Goal: Transaction & Acquisition: Purchase product/service

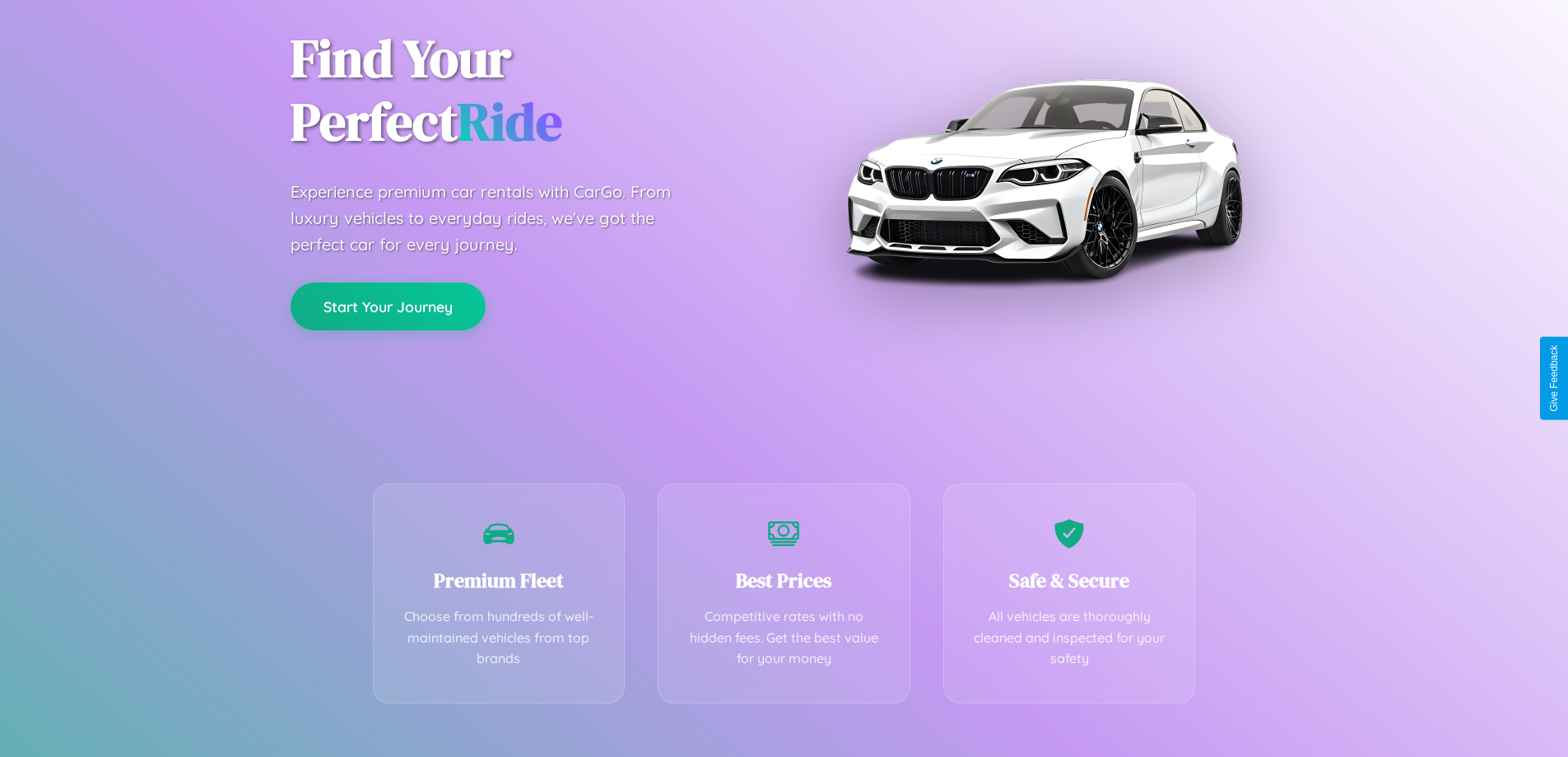
scroll to position [325, 0]
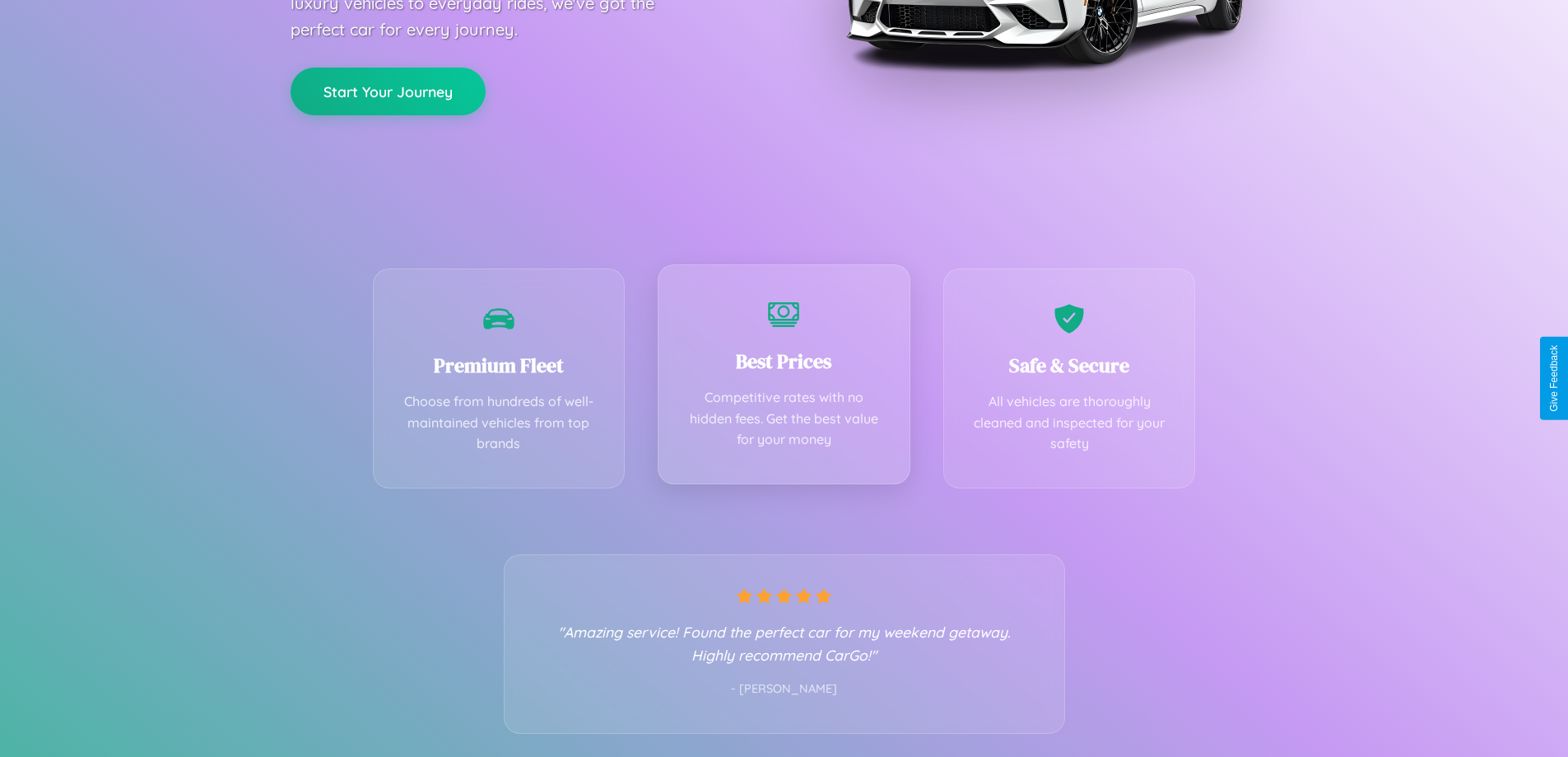
click at [784, 378] on div "Best Prices Competitive rates with no hidden fees. Get the best value for your …" at bounding box center [784, 374] width 253 height 219
click at [388, 91] on button "Start Your Journey" at bounding box center [388, 90] width 195 height 48
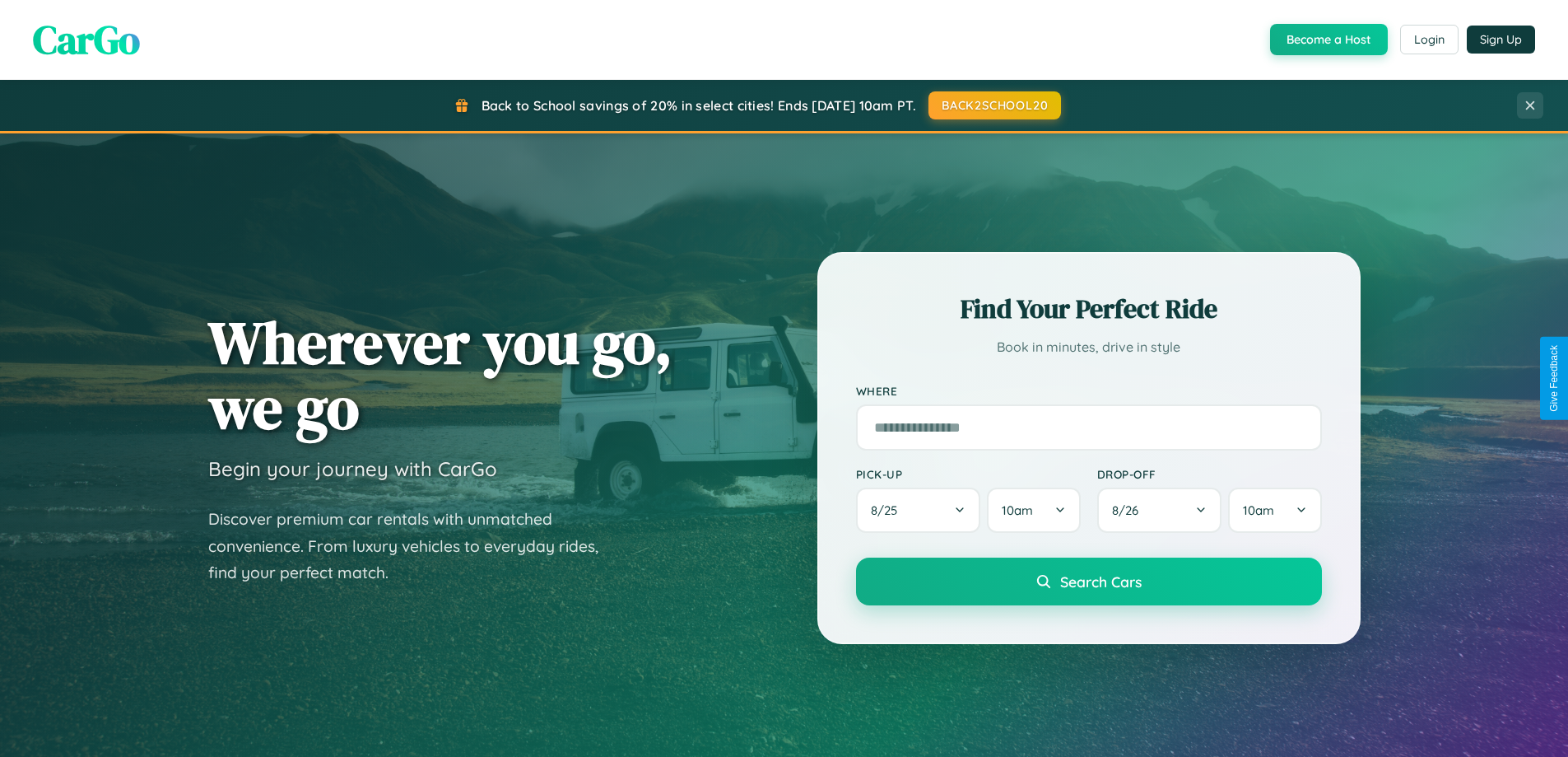
scroll to position [49, 0]
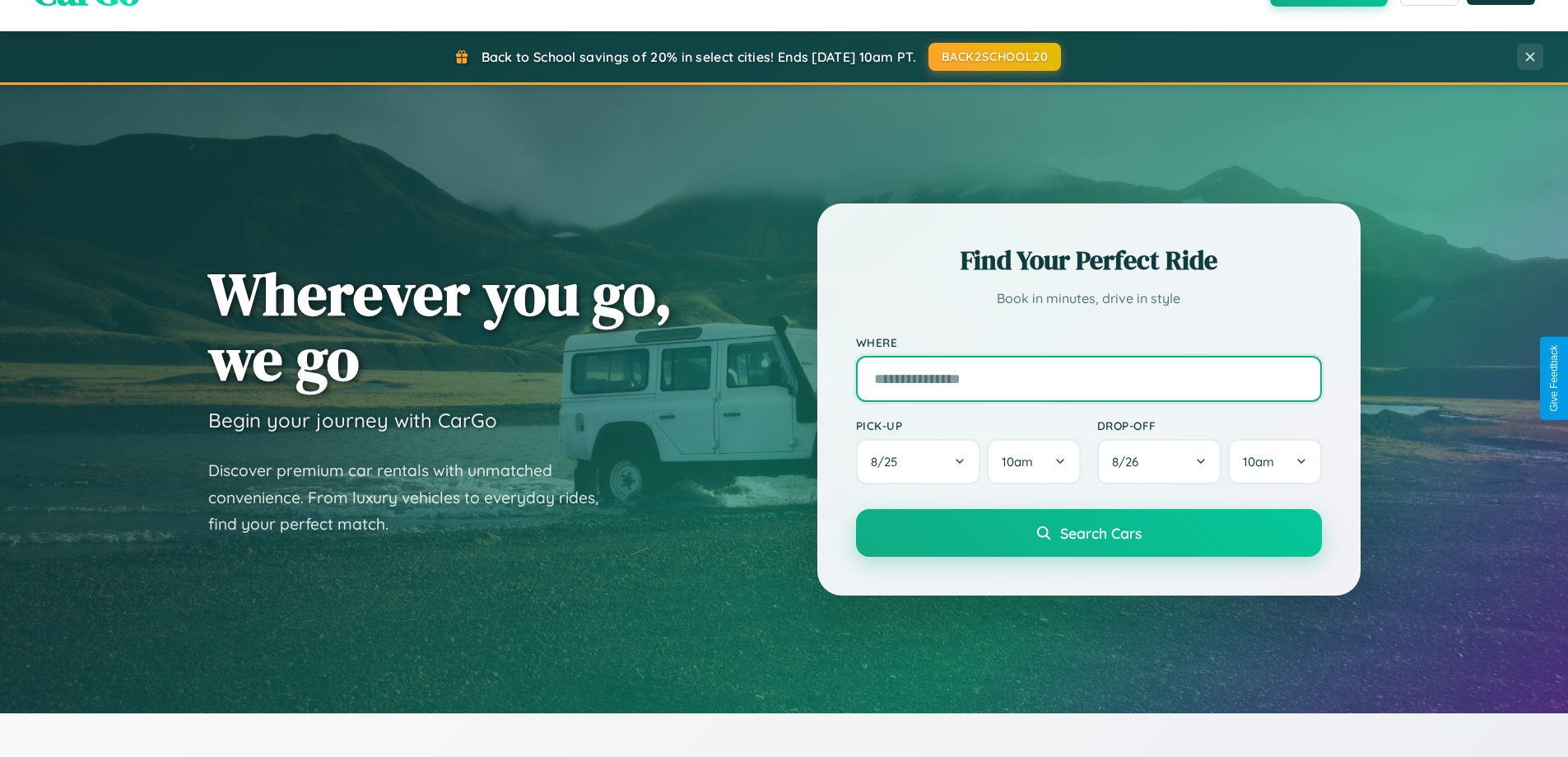
click at [1088, 378] on input "text" at bounding box center [1089, 378] width 466 height 46
type input "**********"
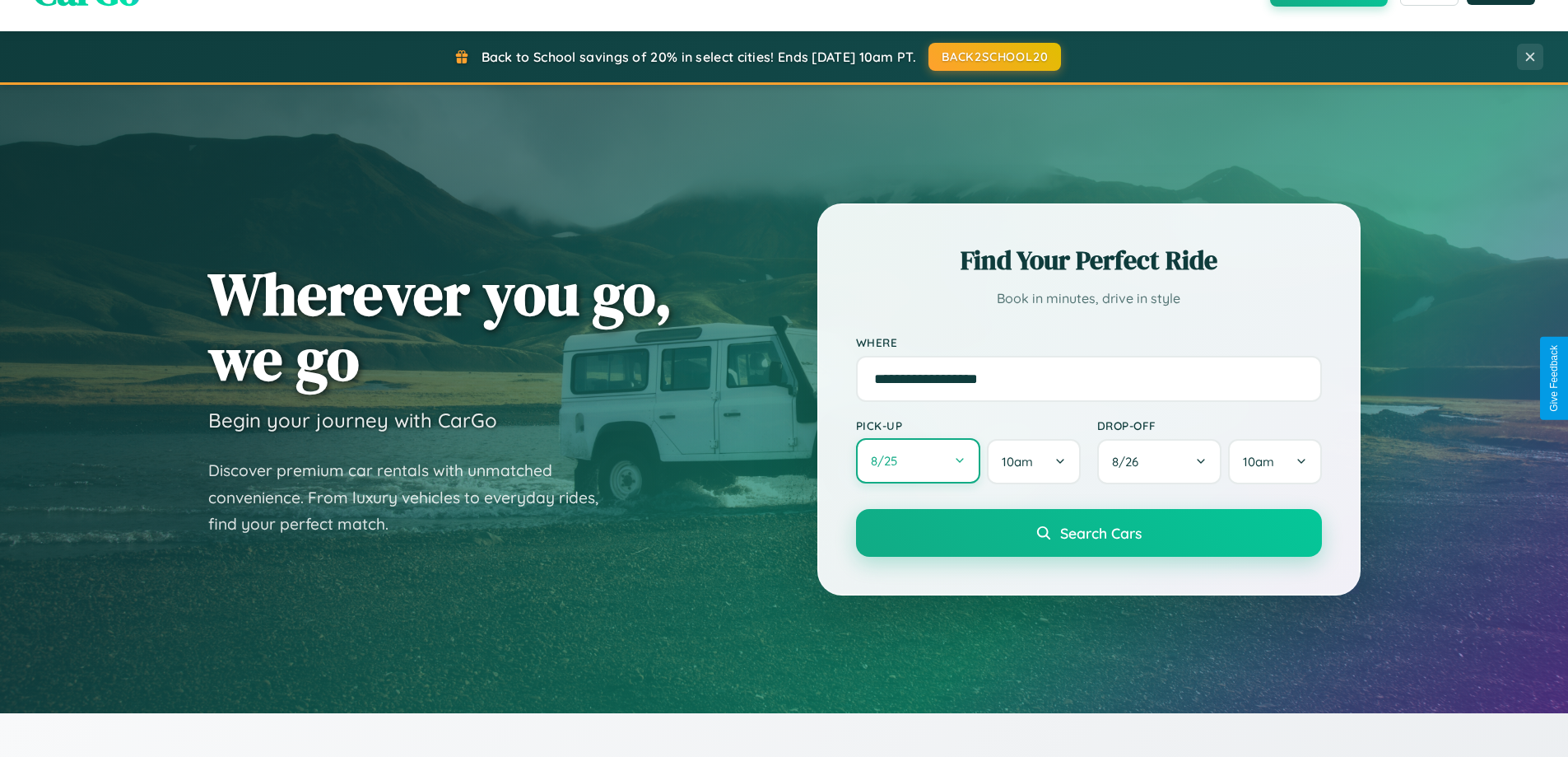
click at [918, 461] on button "8 / 25" at bounding box center [919, 460] width 125 height 45
select select "*"
select select "****"
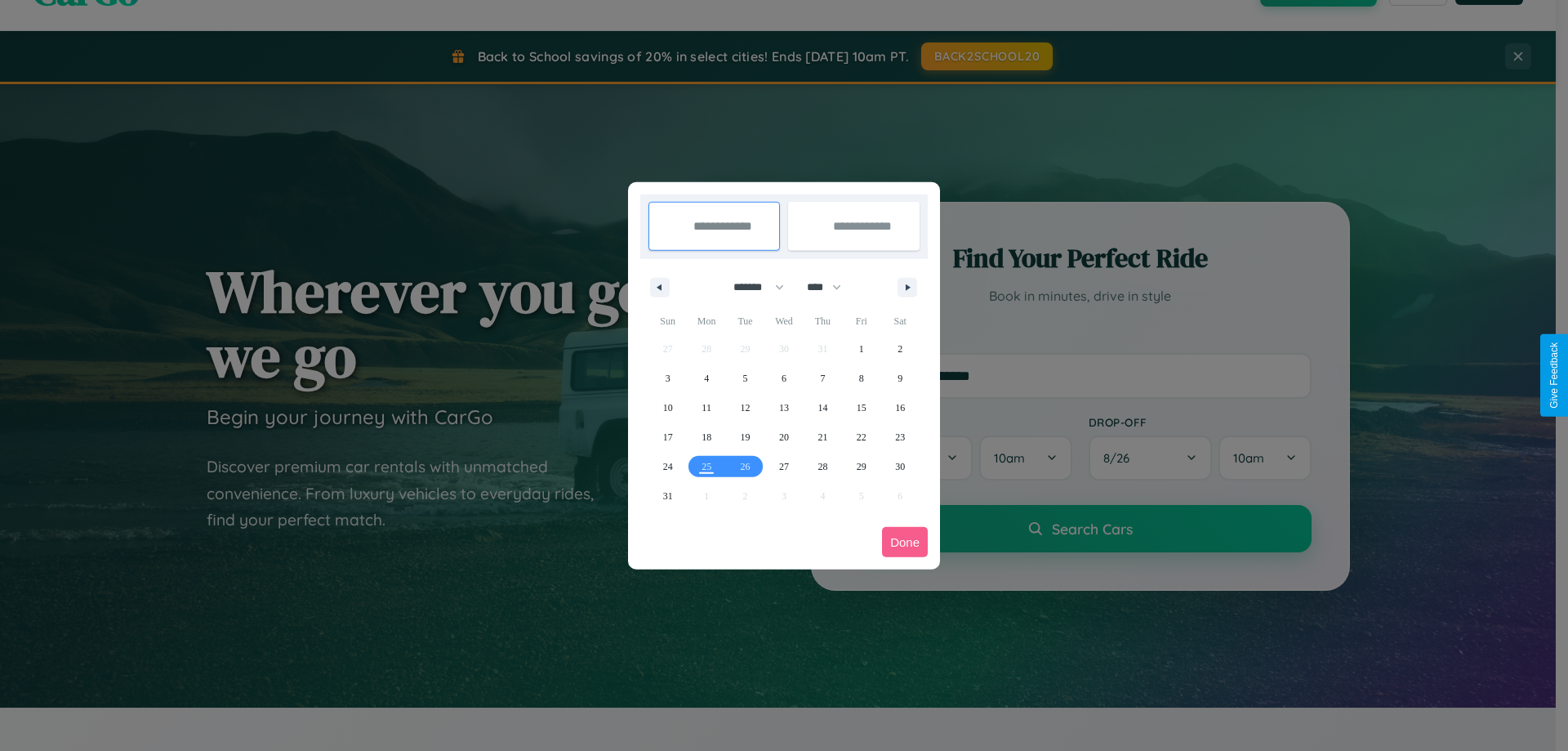
click at [752, 287] on select "******* ******** ***** ***** *** **** **** ****** ********* ******* ******** **…" at bounding box center [755, 287] width 69 height 27
select select "*"
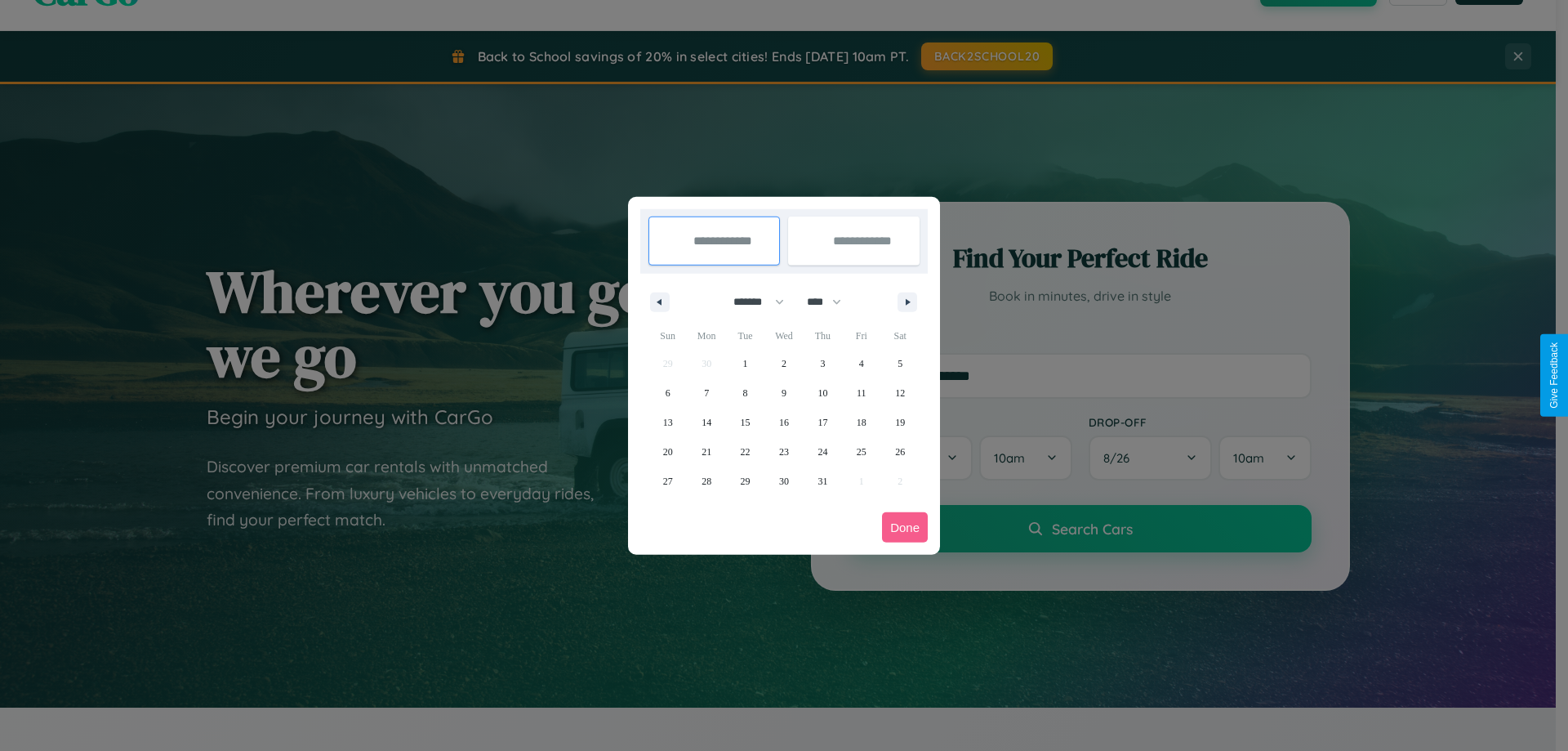
drag, startPoint x: 832, startPoint y: 301, endPoint x: 784, endPoint y: 328, distance: 55.1
click at [832, 301] on select "**** **** **** **** **** **** **** **** **** **** **** **** **** **** **** ****…" at bounding box center [823, 301] width 49 height 27
select select "****"
click at [783, 363] on span "1" at bounding box center [783, 363] width 5 height 29
type input "**********"
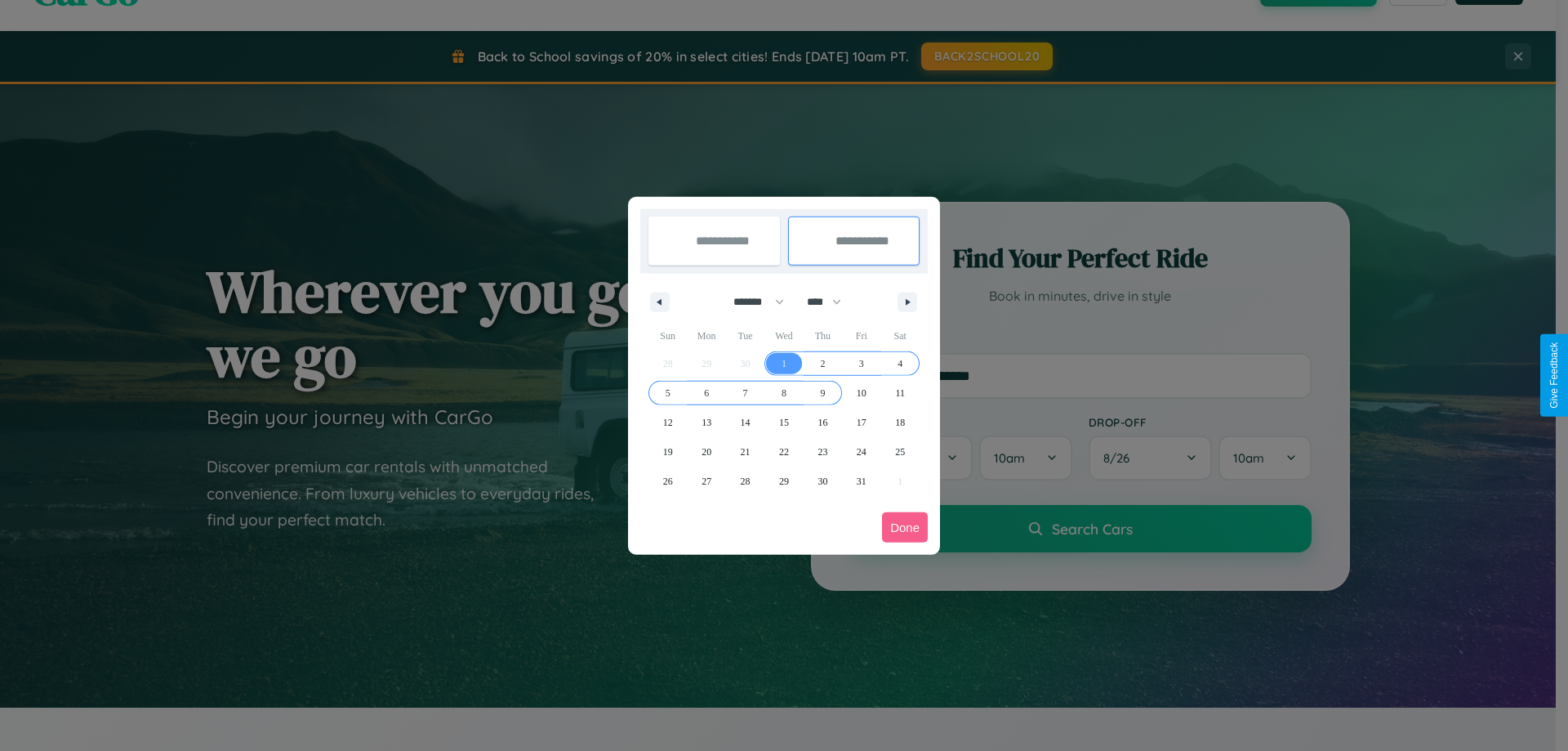
click at [822, 392] on span "9" at bounding box center [822, 393] width 5 height 29
type input "**********"
click at [905, 527] on button "Done" at bounding box center [905, 528] width 46 height 30
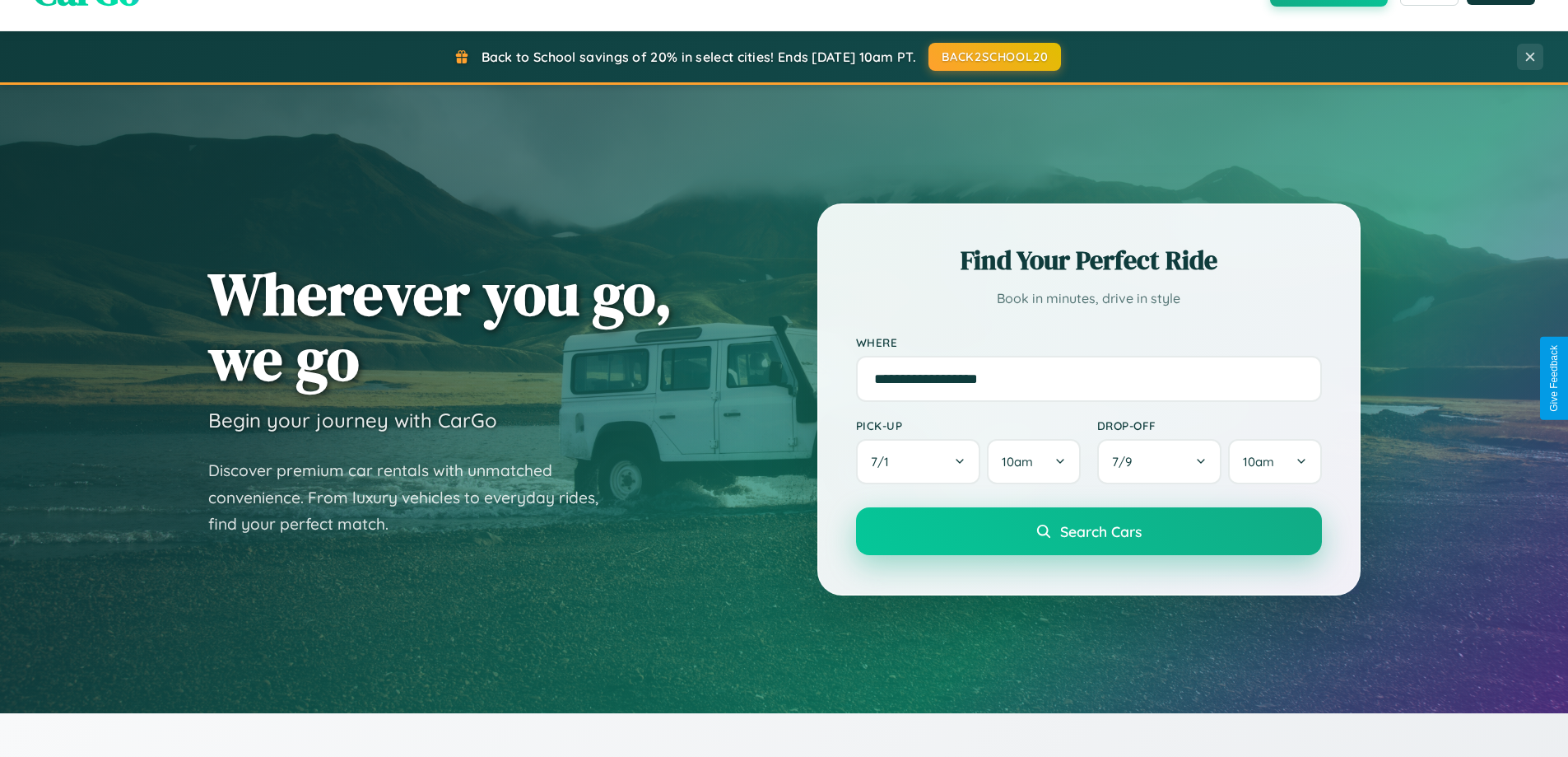
click at [1088, 531] on span "Search Cars" at bounding box center [1101, 531] width 81 height 18
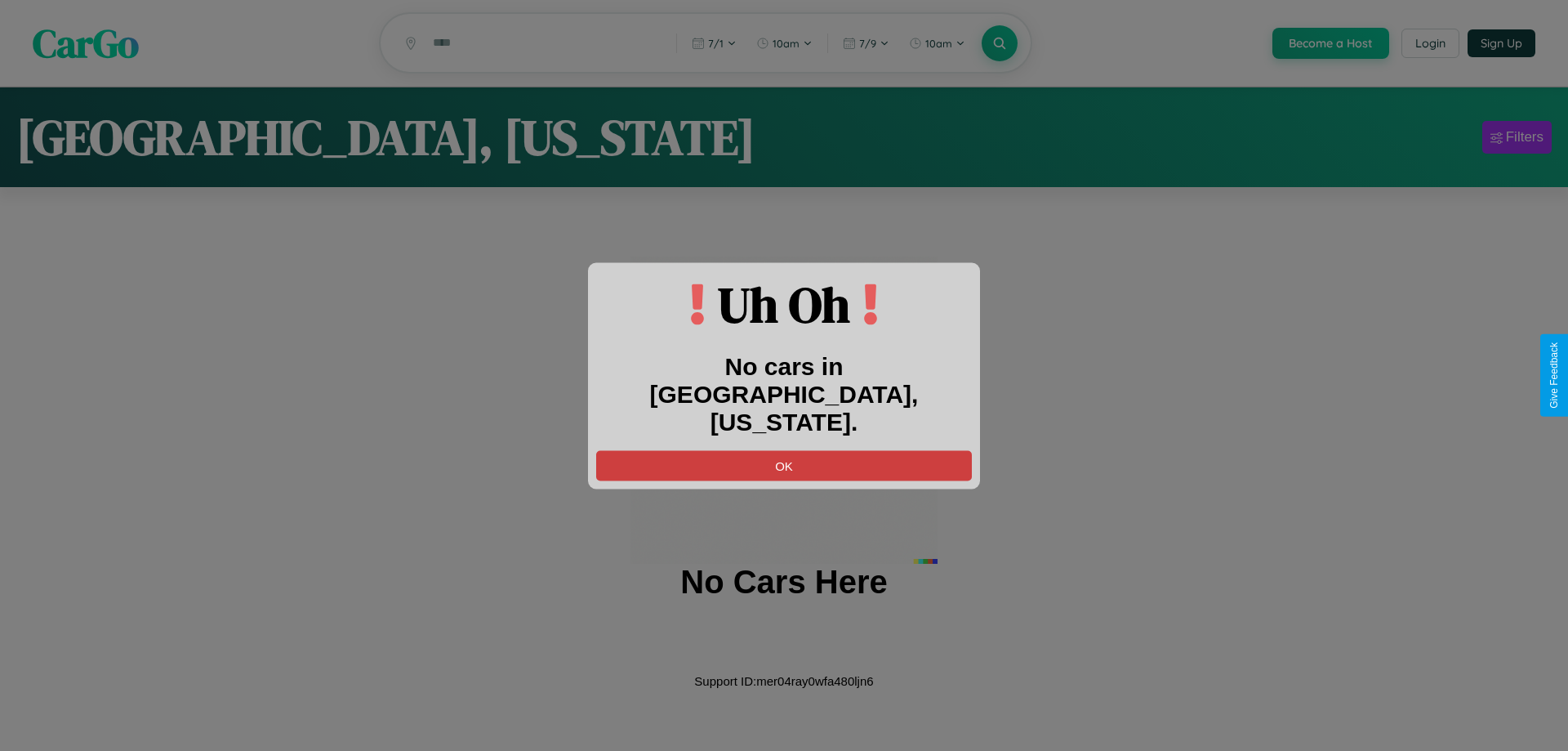
click at [784, 450] on button "OK" at bounding box center [783, 465] width 375 height 30
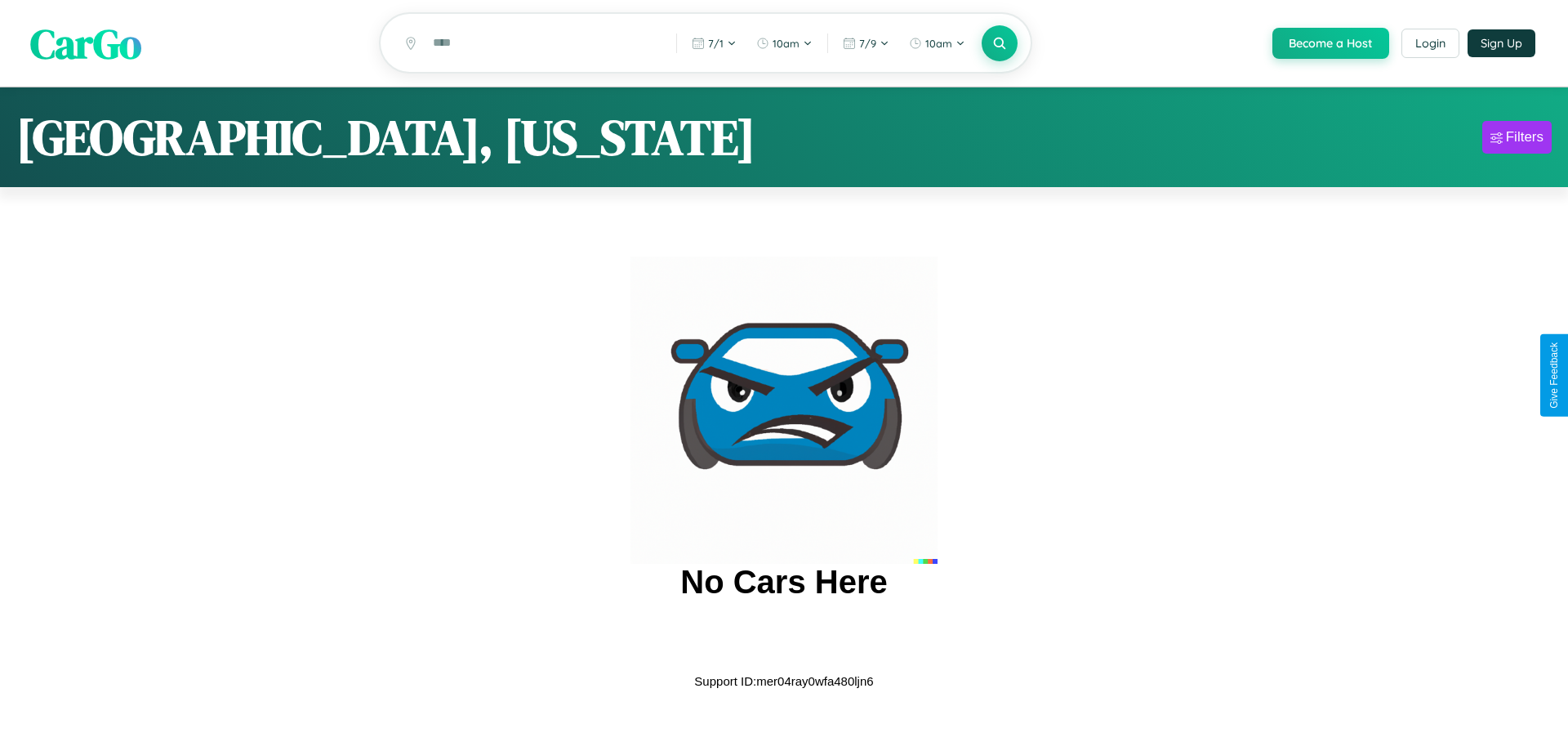
click at [86, 44] on span "CarGo" at bounding box center [86, 42] width 111 height 56
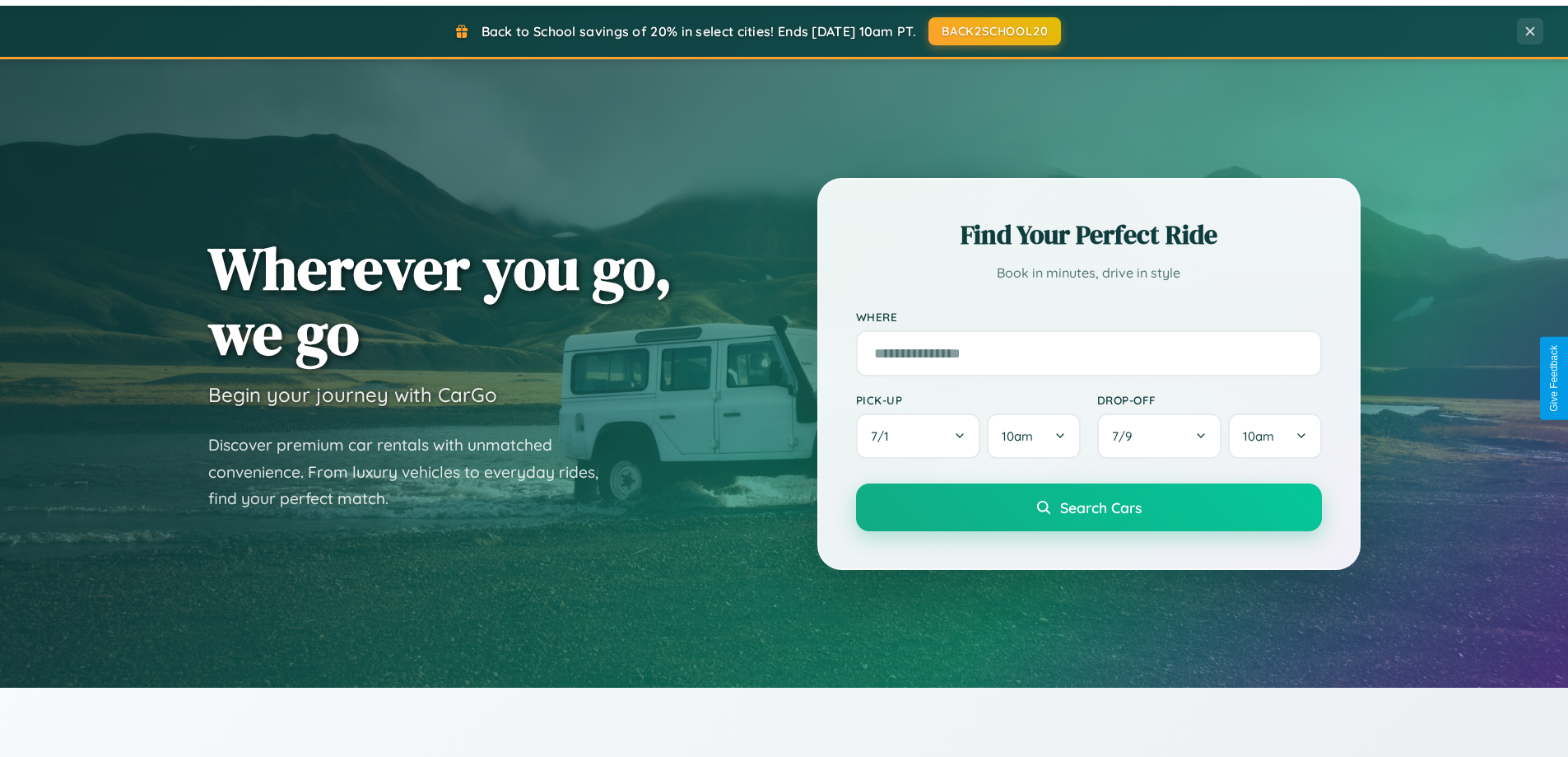
scroll to position [2646, 0]
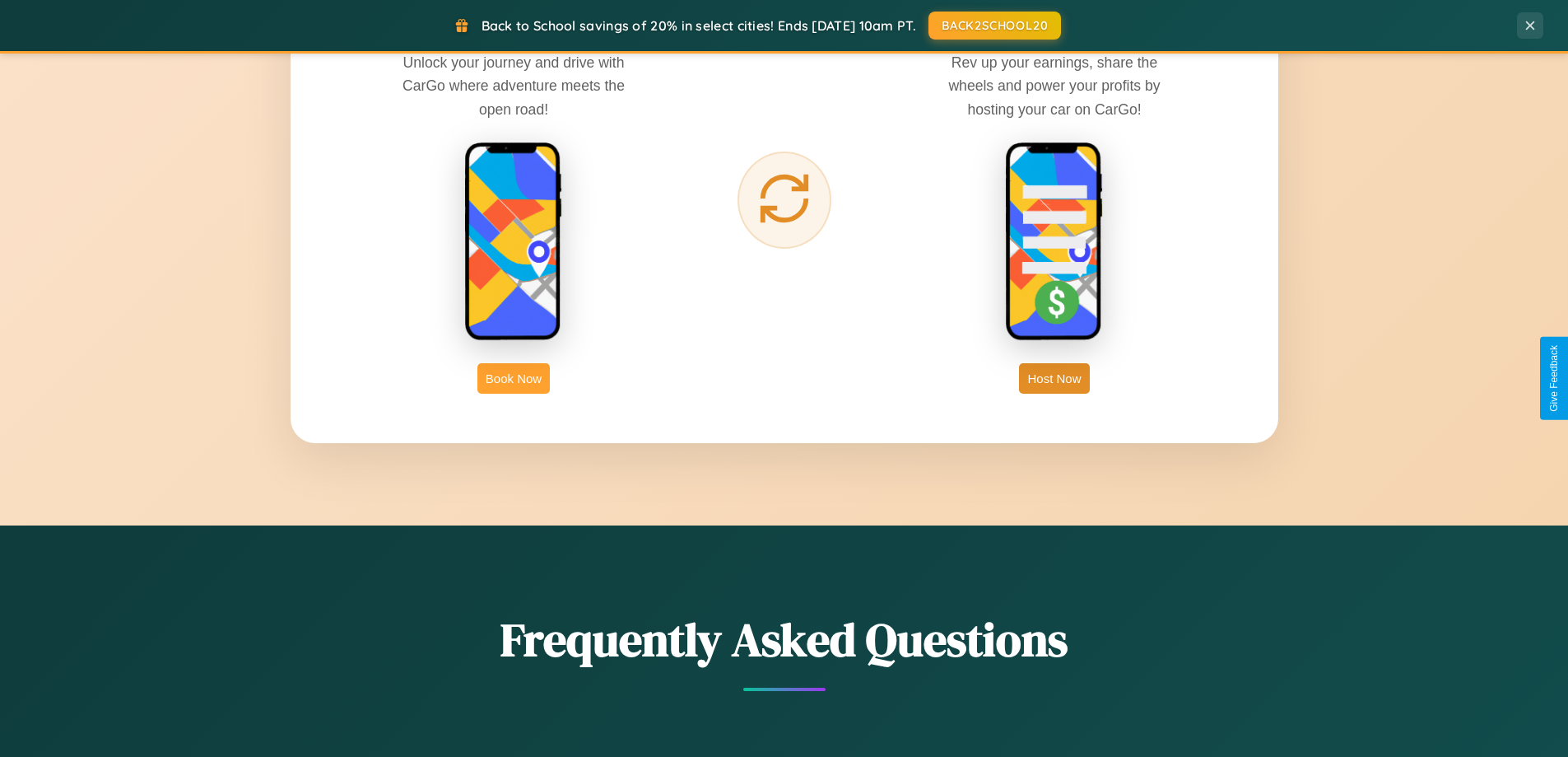
click at [513, 378] on button "Book Now" at bounding box center [513, 378] width 73 height 31
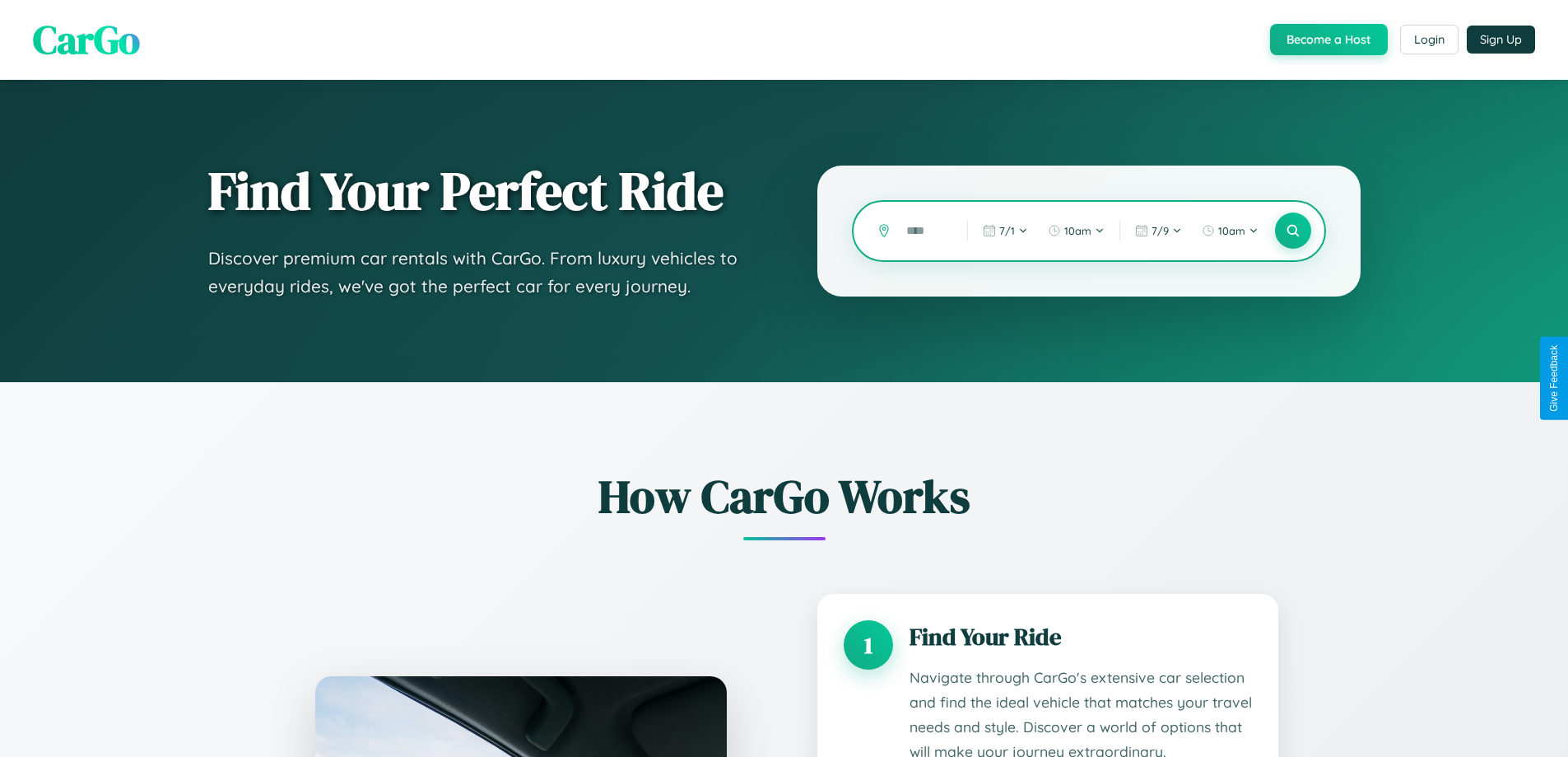
click at [924, 231] on input "text" at bounding box center [924, 231] width 53 height 29
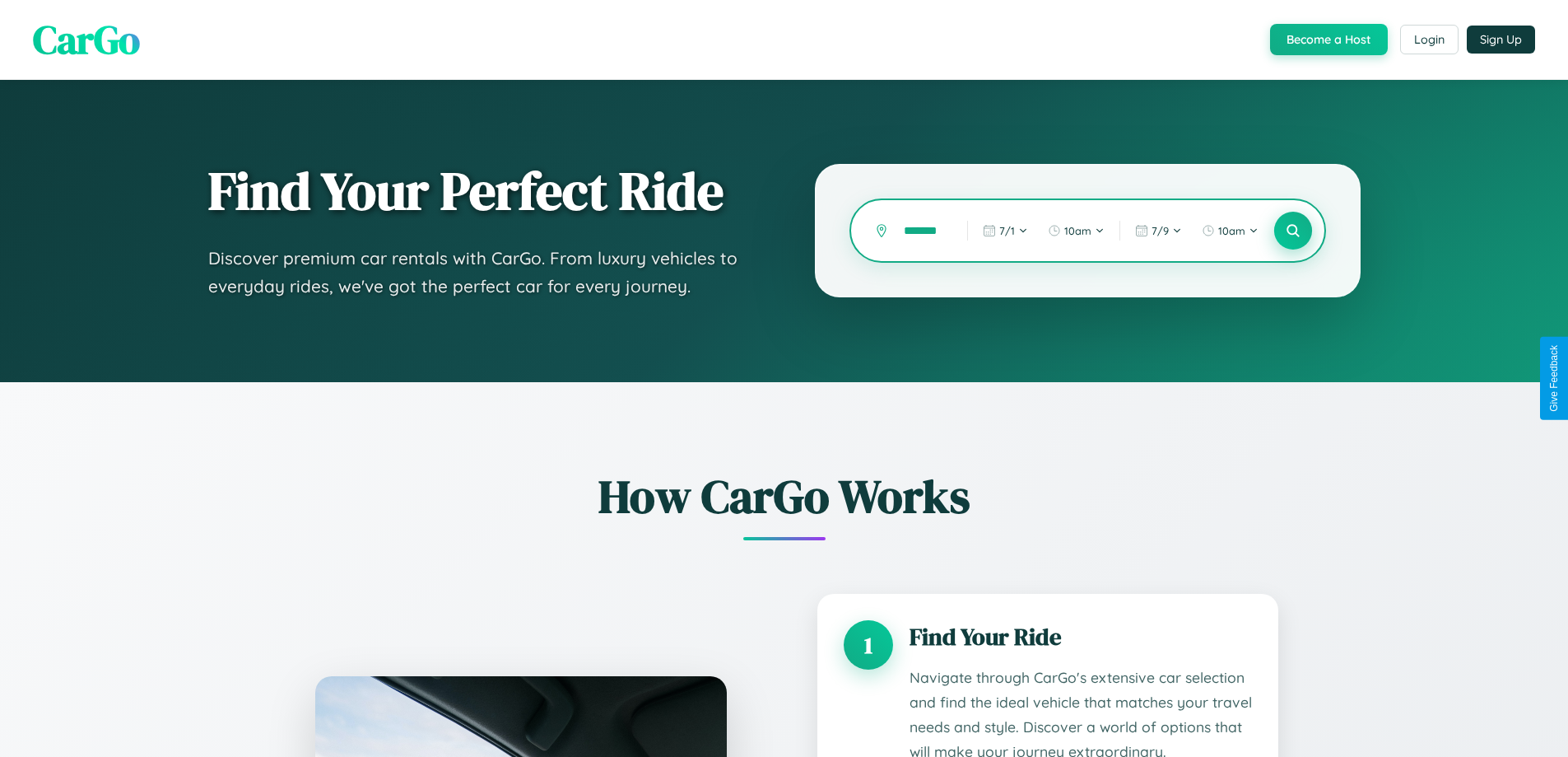
type input "*******"
click at [1292, 231] on icon at bounding box center [1292, 231] width 15 height 15
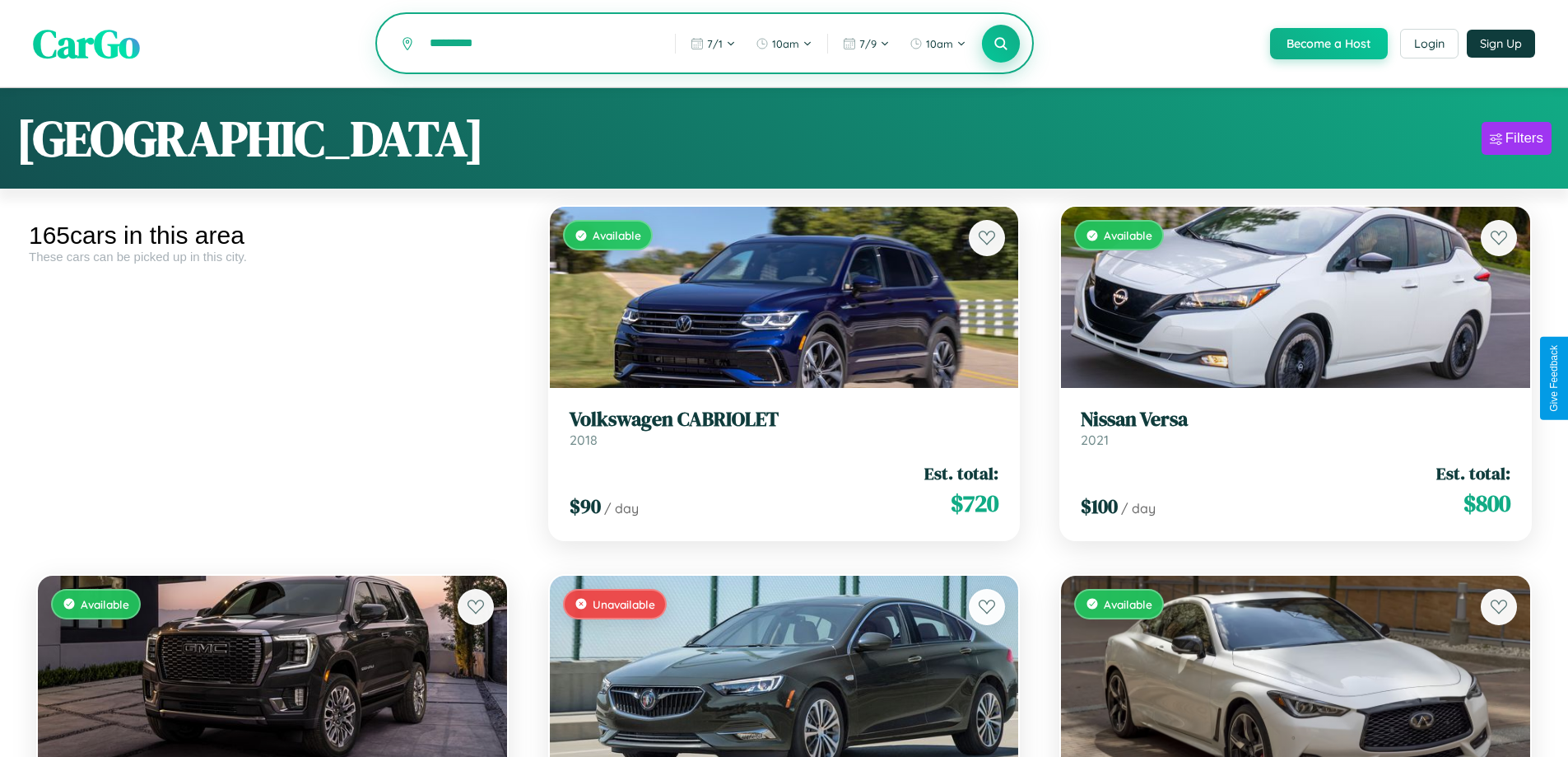
type input "*********"
click at [1000, 44] on icon at bounding box center [1001, 43] width 15 height 15
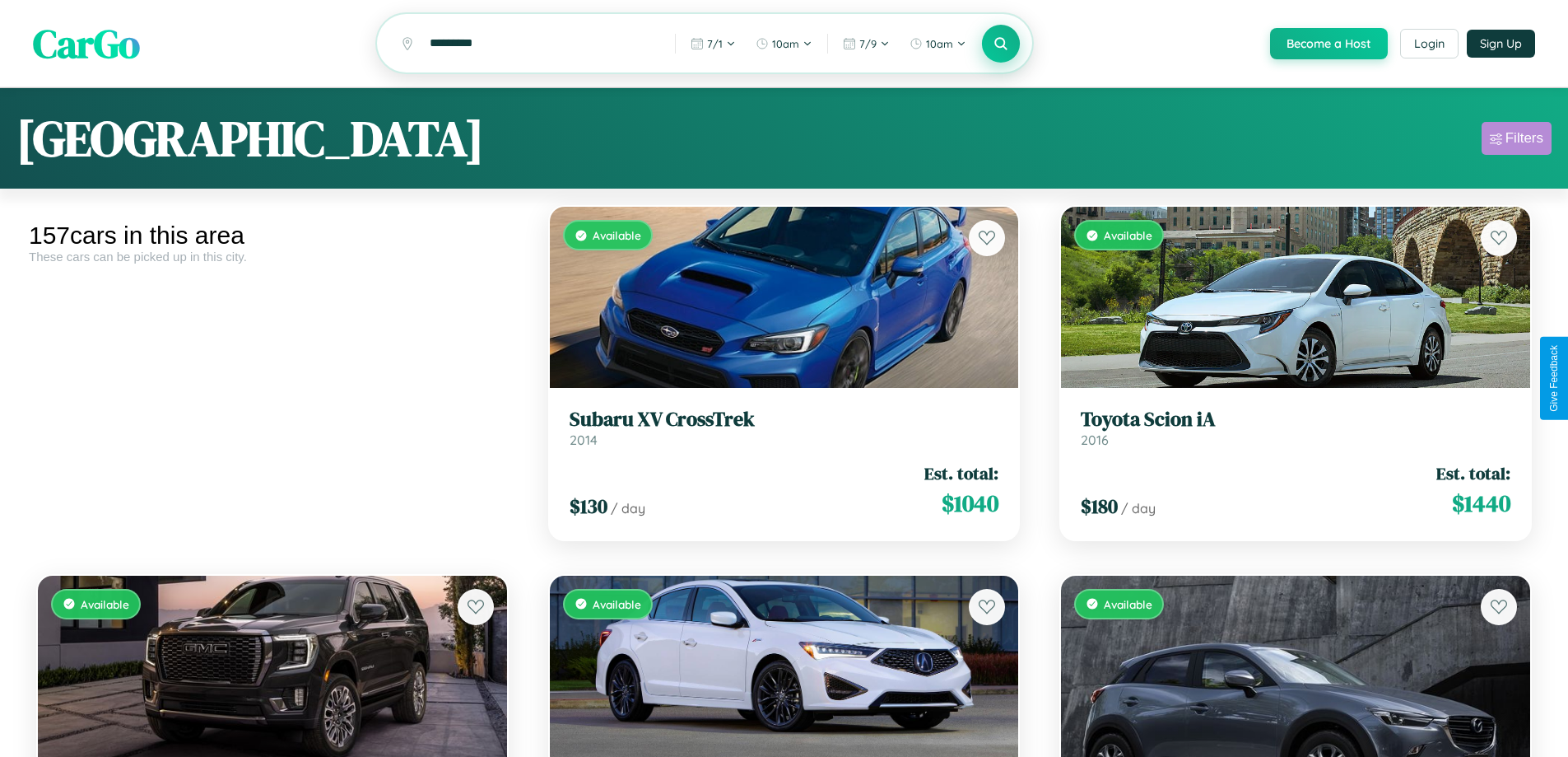
click at [1516, 141] on div "Filters" at bounding box center [1525, 138] width 38 height 16
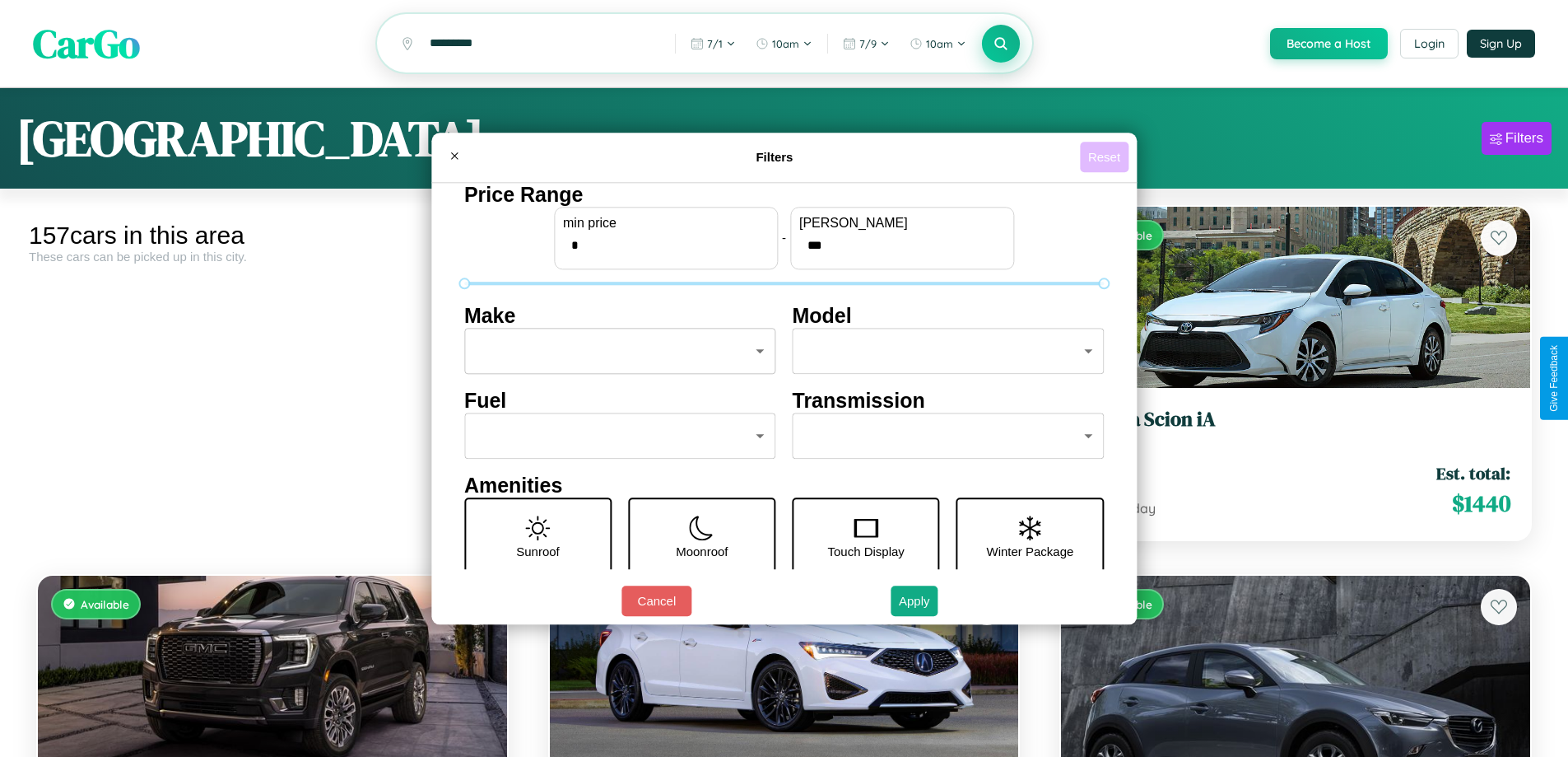
click at [1106, 156] on button "Reset" at bounding box center [1103, 157] width 49 height 31
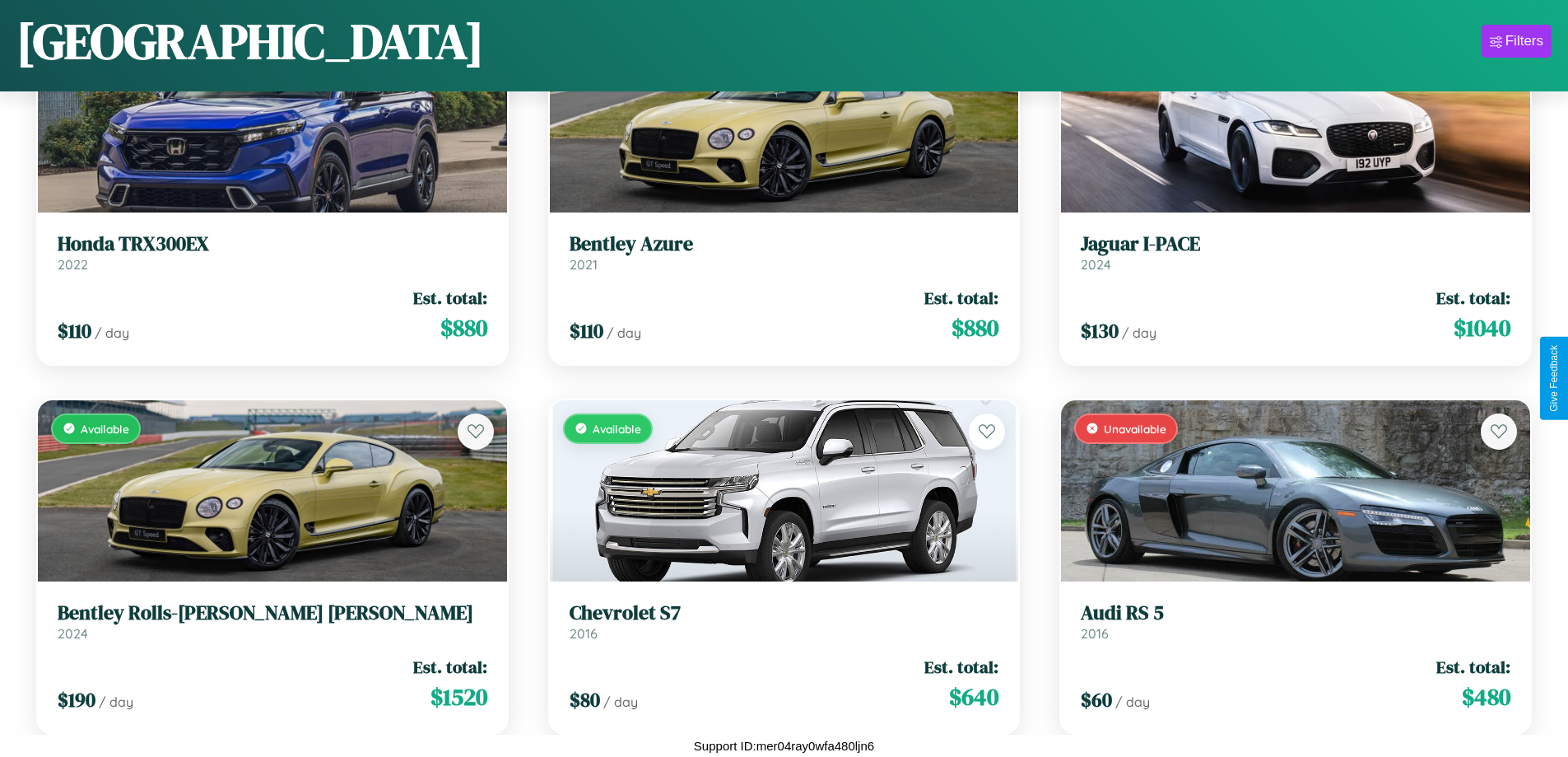
scroll to position [2076, 0]
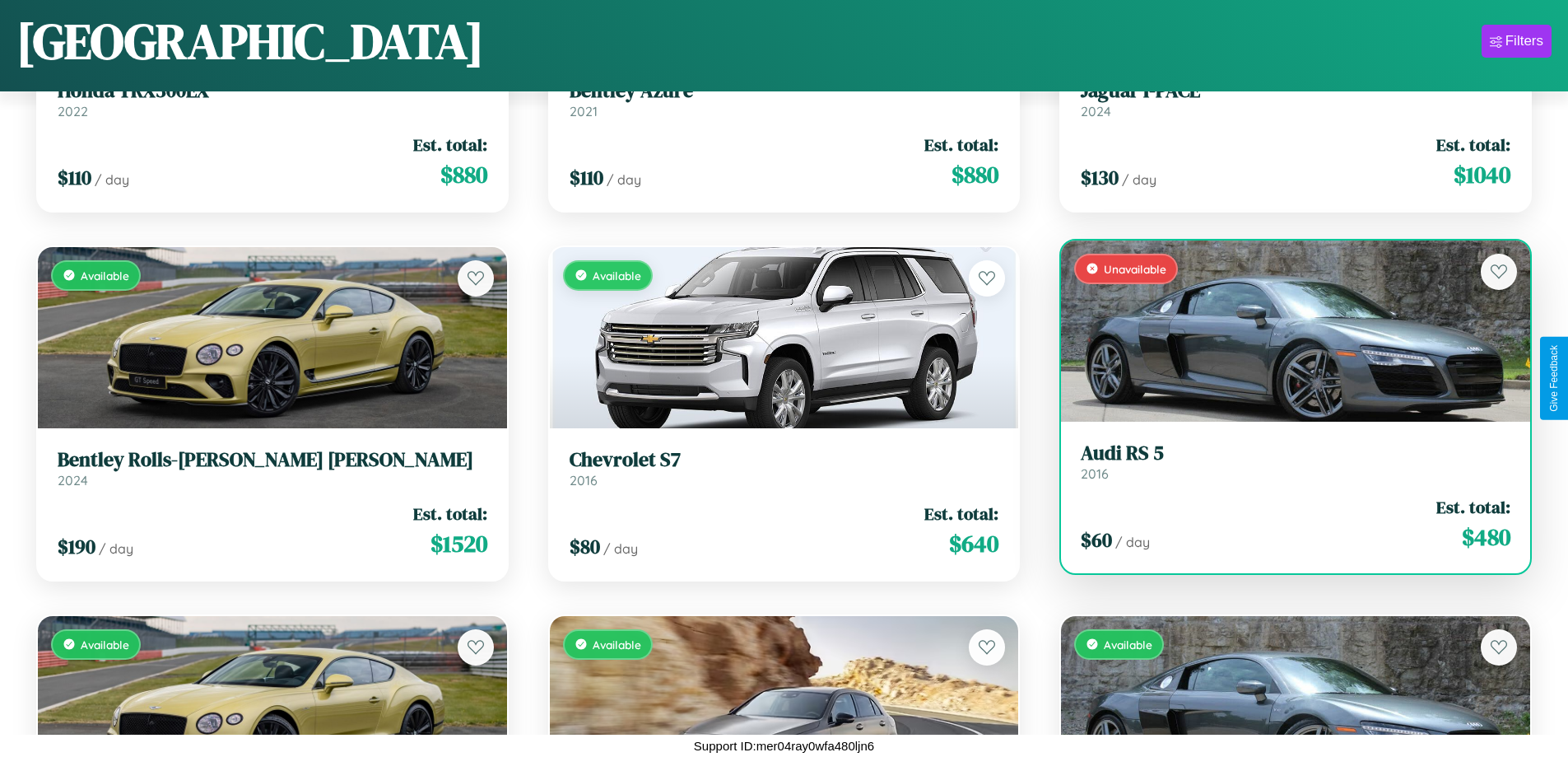
click at [1284, 461] on h3 "Audi RS 5" at bounding box center [1295, 453] width 430 height 24
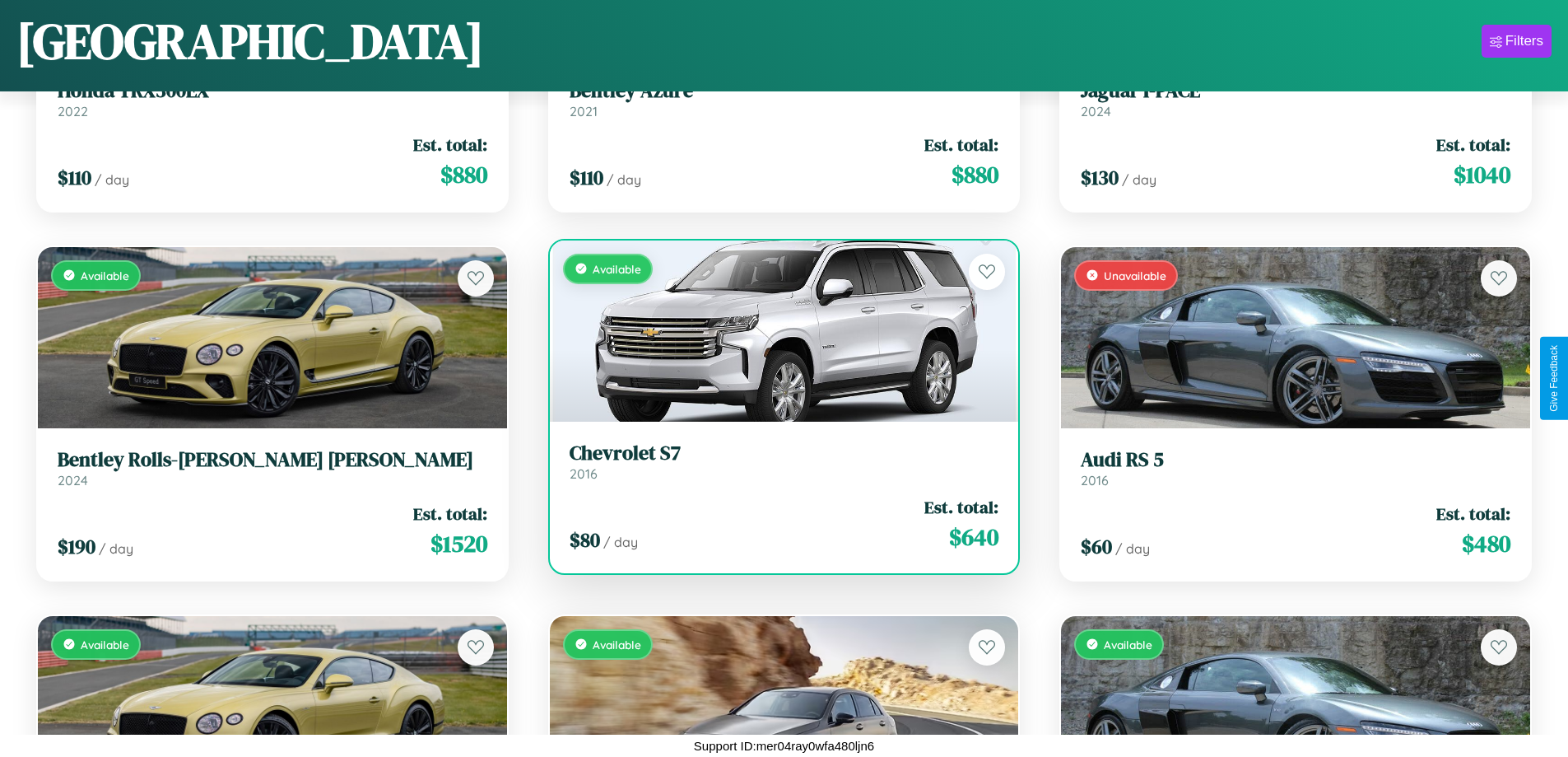
scroll to position [6869, 0]
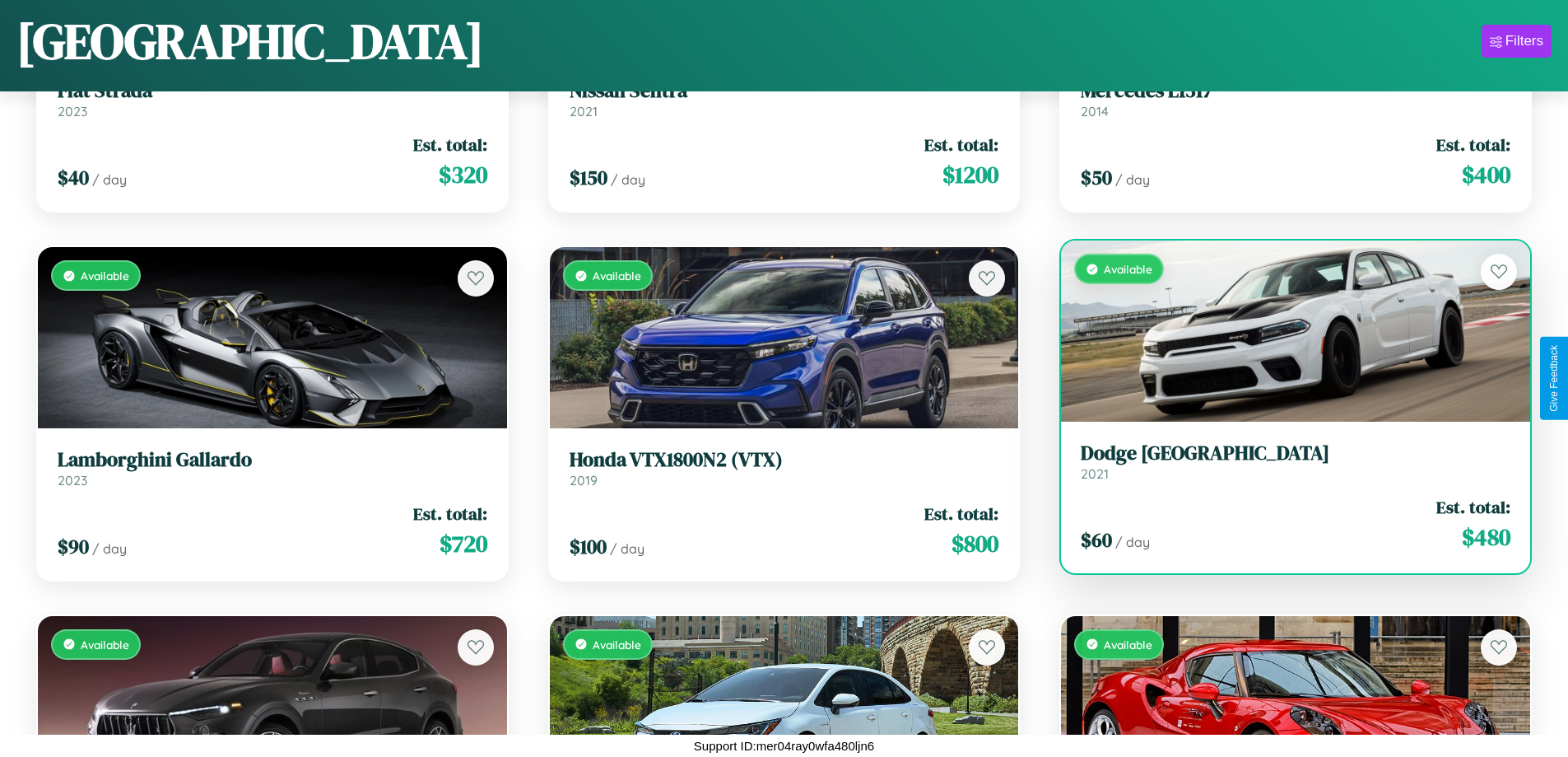
click at [1284, 468] on link "Dodge Durango 2021" at bounding box center [1295, 462] width 430 height 40
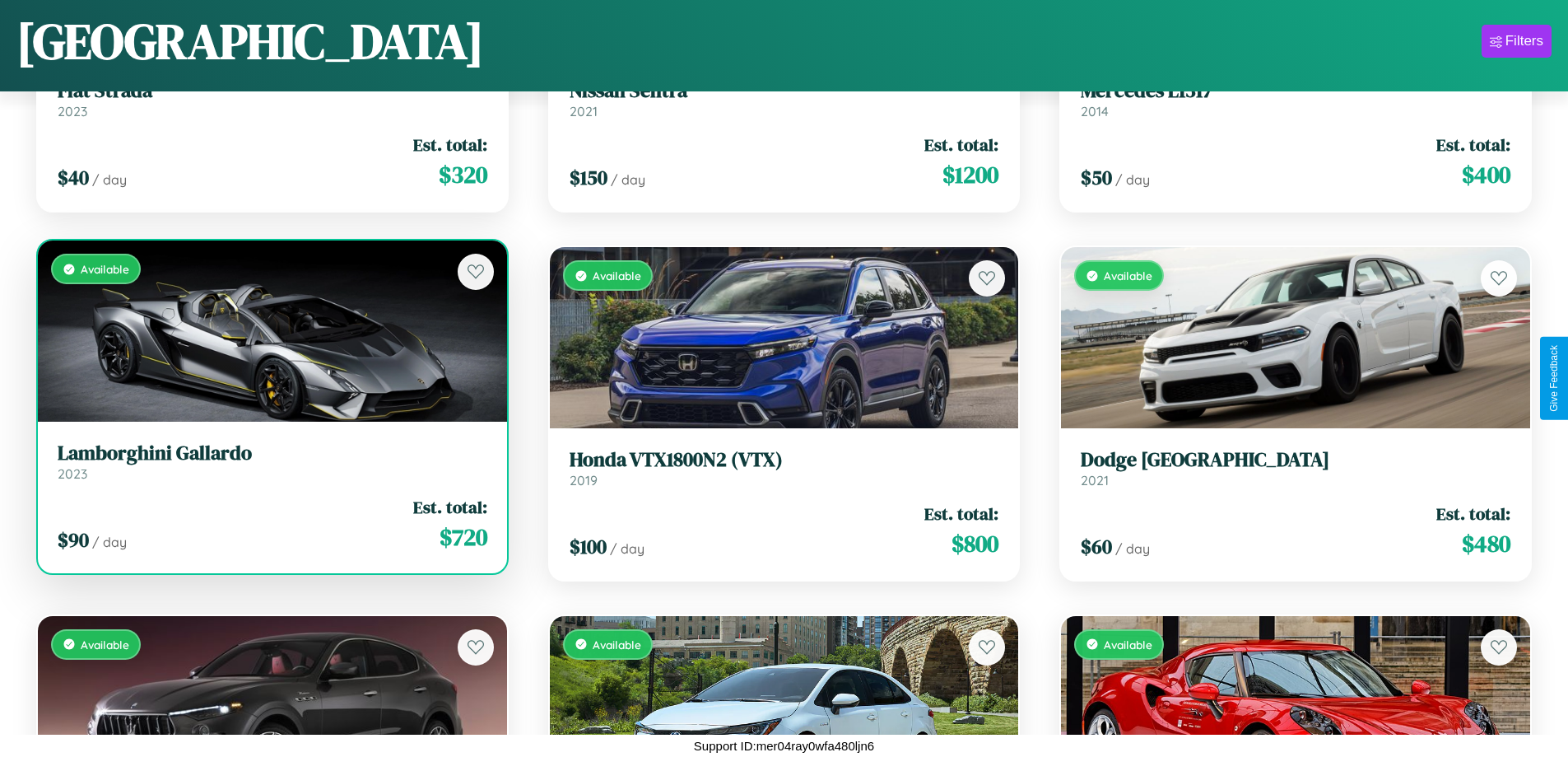
click at [270, 462] on h3 "Lamborghini Gallardo" at bounding box center [272, 453] width 430 height 24
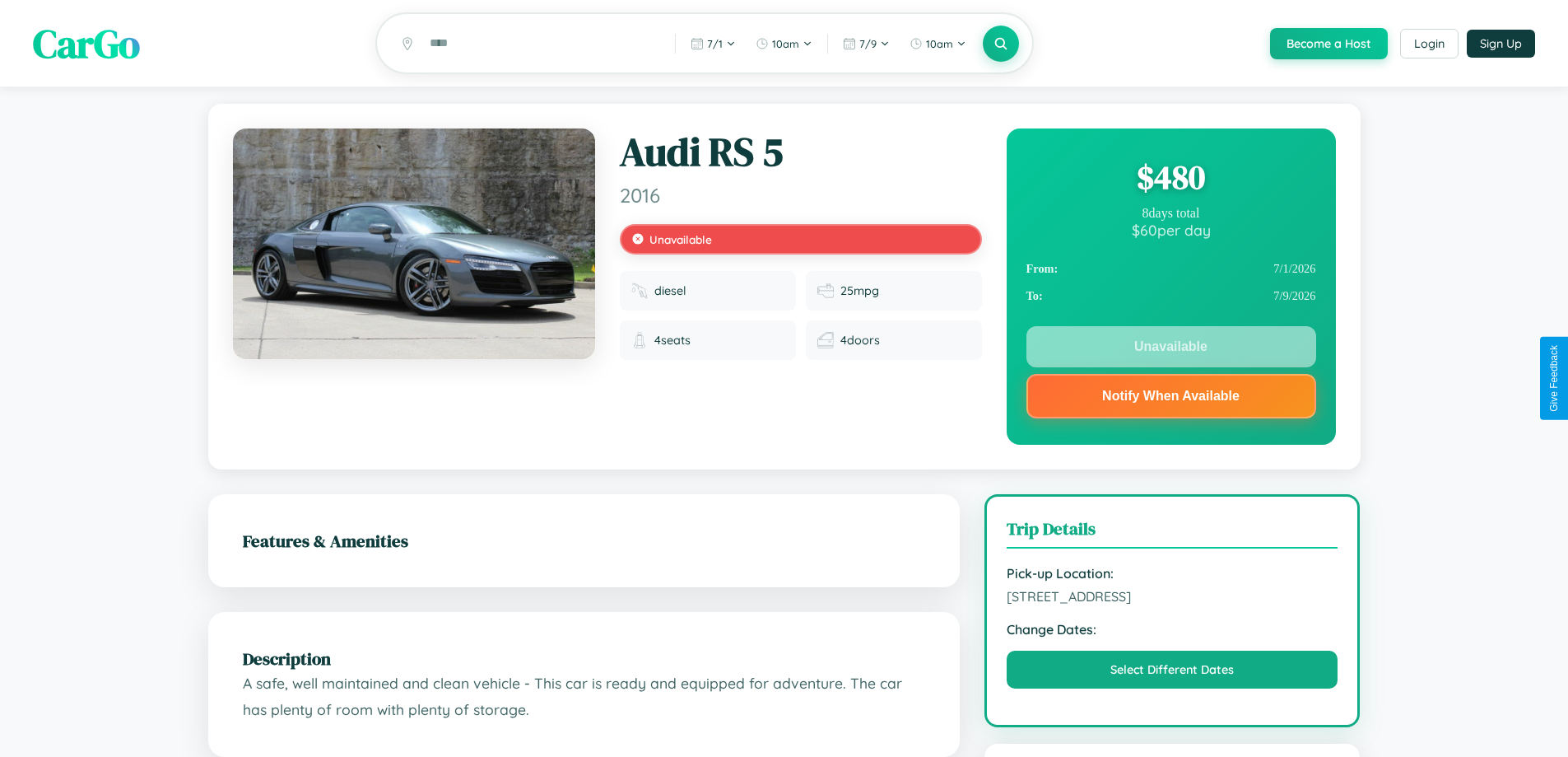
scroll to position [320, 0]
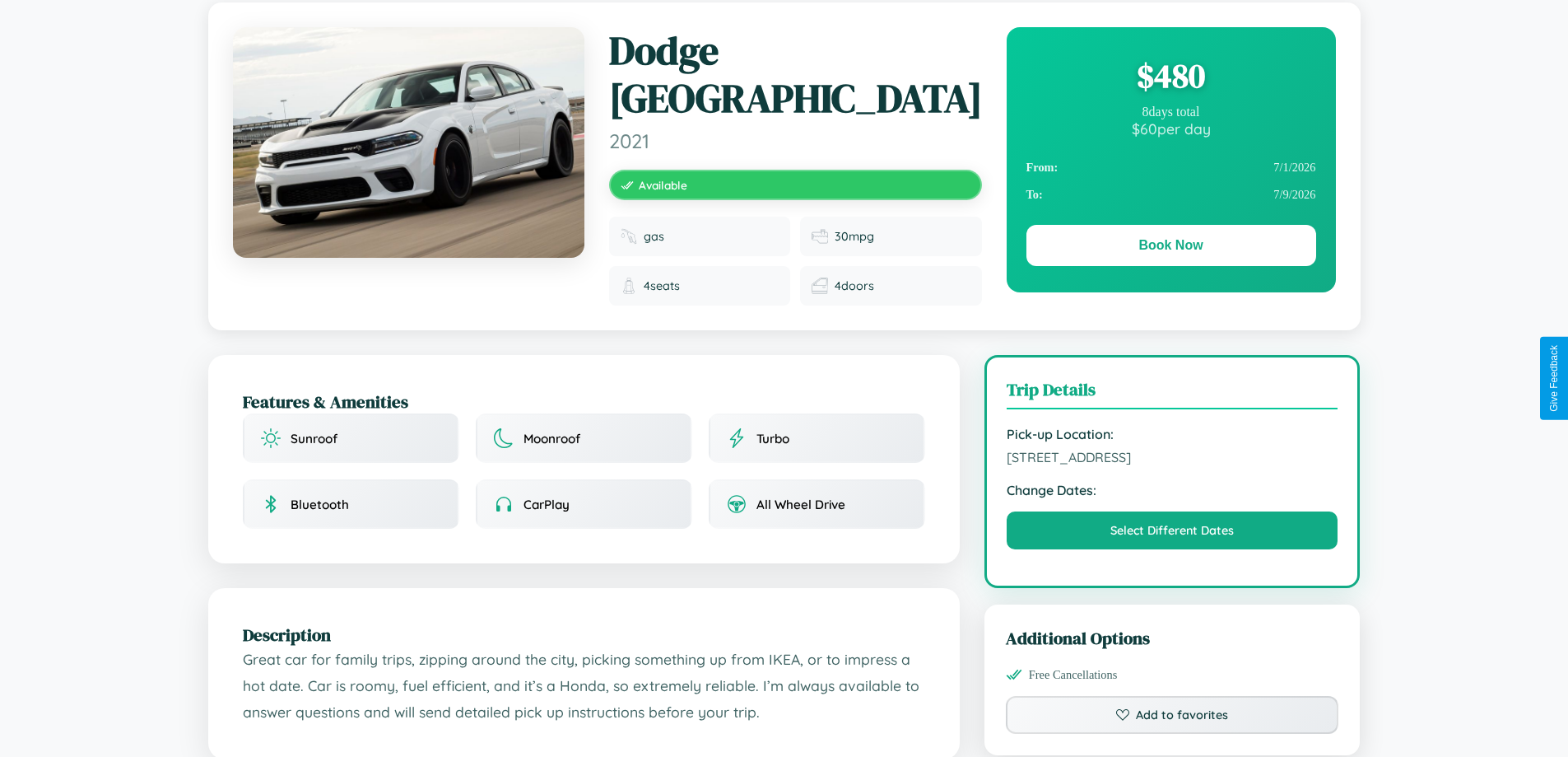
scroll to position [170, 0]
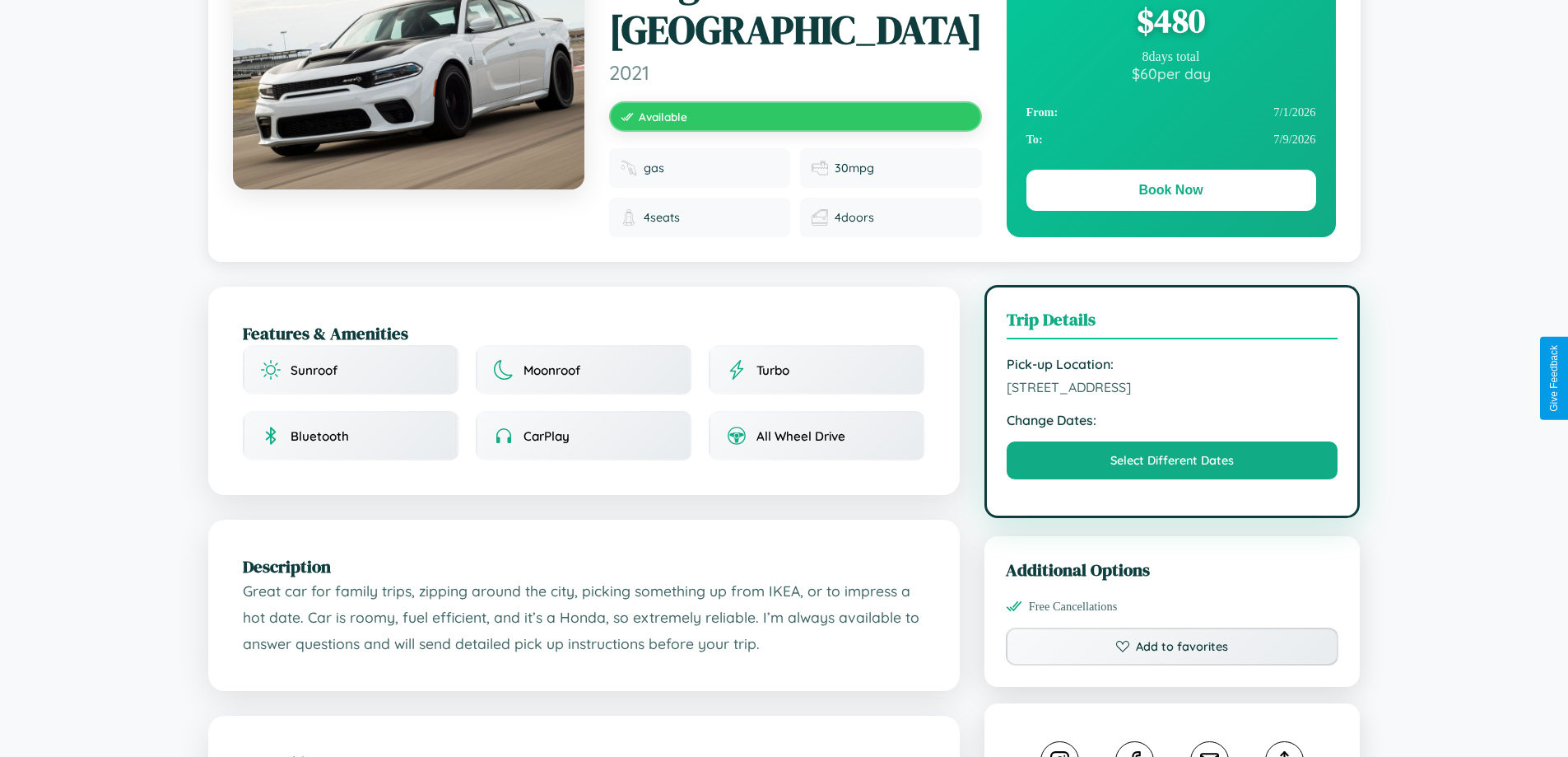
click at [1172, 378] on span "9089 Lake Street Barcelona 15248 Spain" at bounding box center [1172, 386] width 331 height 16
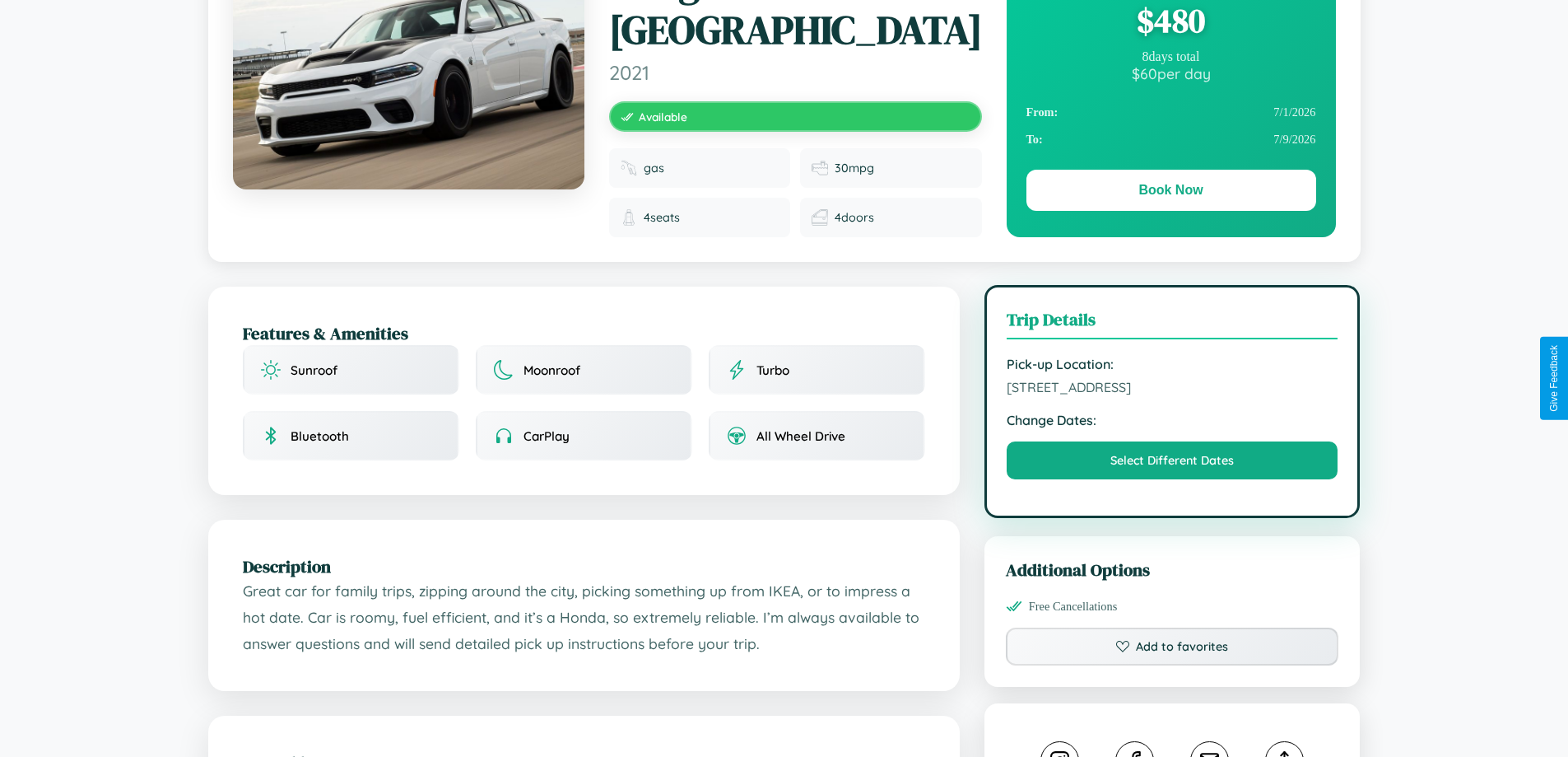
click at [1172, 378] on span "9089 Lake Street Barcelona 15248 Spain" at bounding box center [1172, 386] width 331 height 16
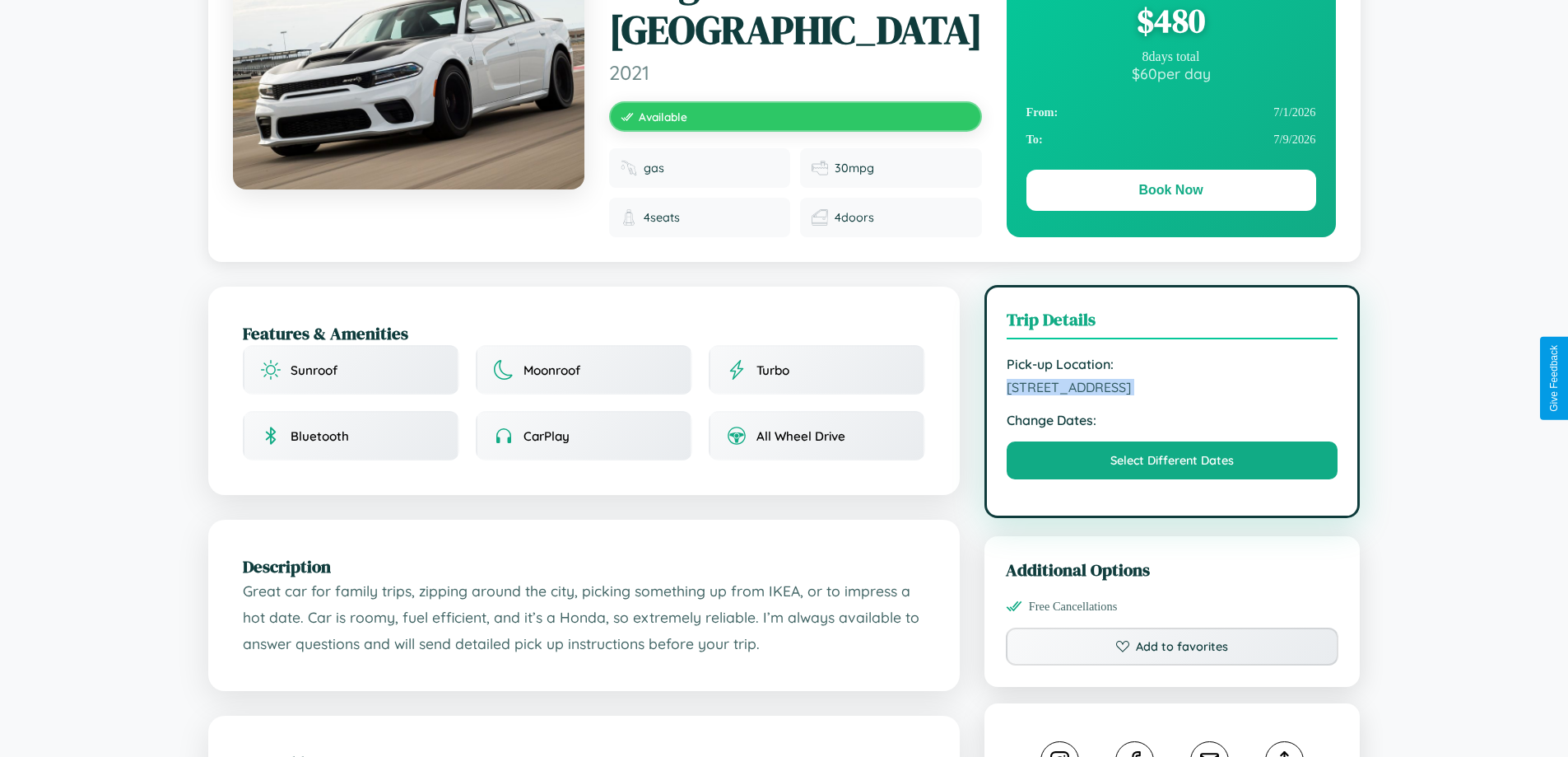
click at [1172, 378] on span "9089 Lake Street Barcelona 15248 Spain" at bounding box center [1172, 386] width 331 height 16
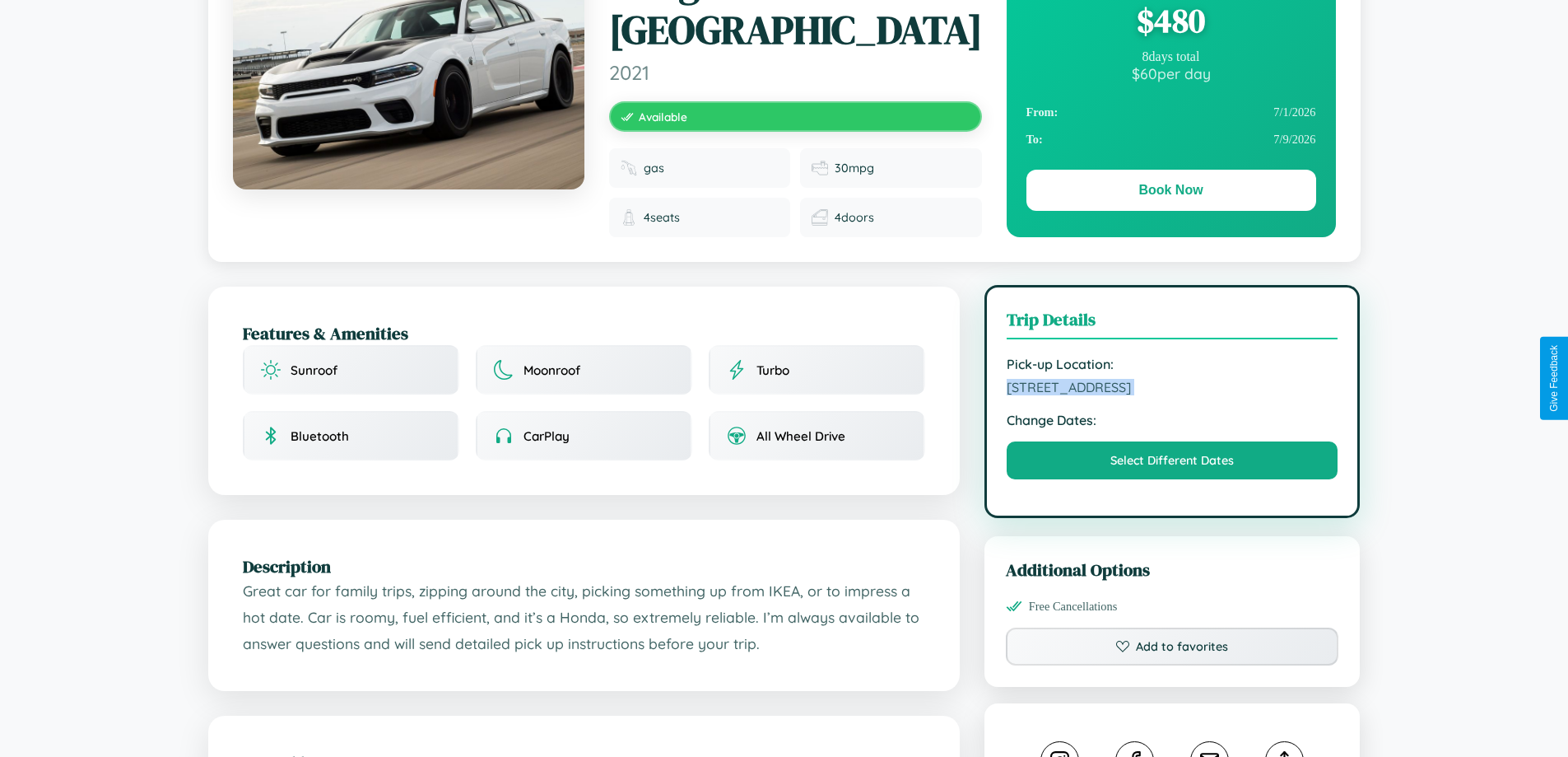
click at [1172, 378] on span "9089 Lake Street Barcelona 15248 Spain" at bounding box center [1172, 386] width 331 height 16
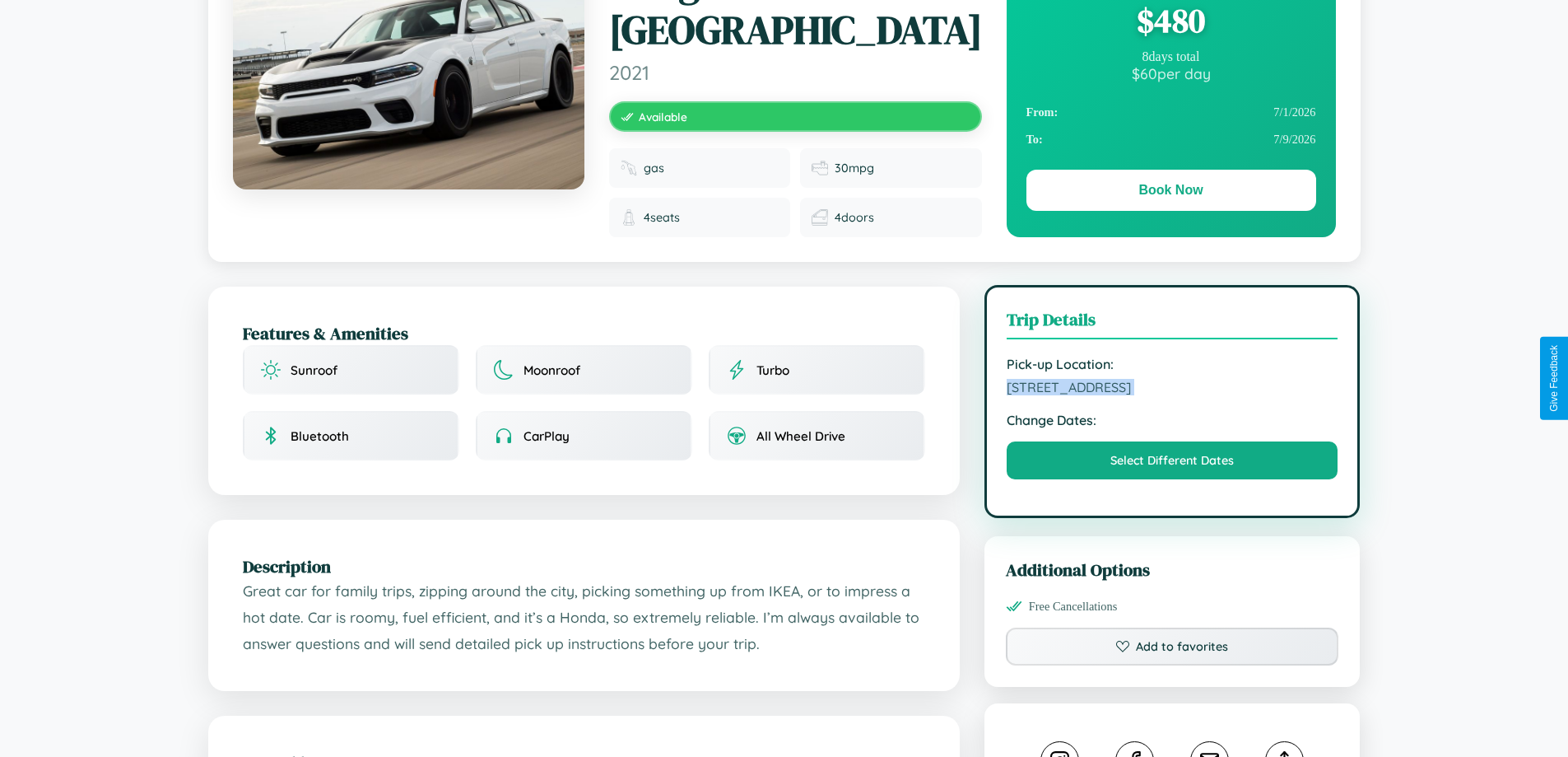
click at [1172, 378] on span "9089 Lake Street Barcelona 15248 Spain" at bounding box center [1172, 386] width 331 height 16
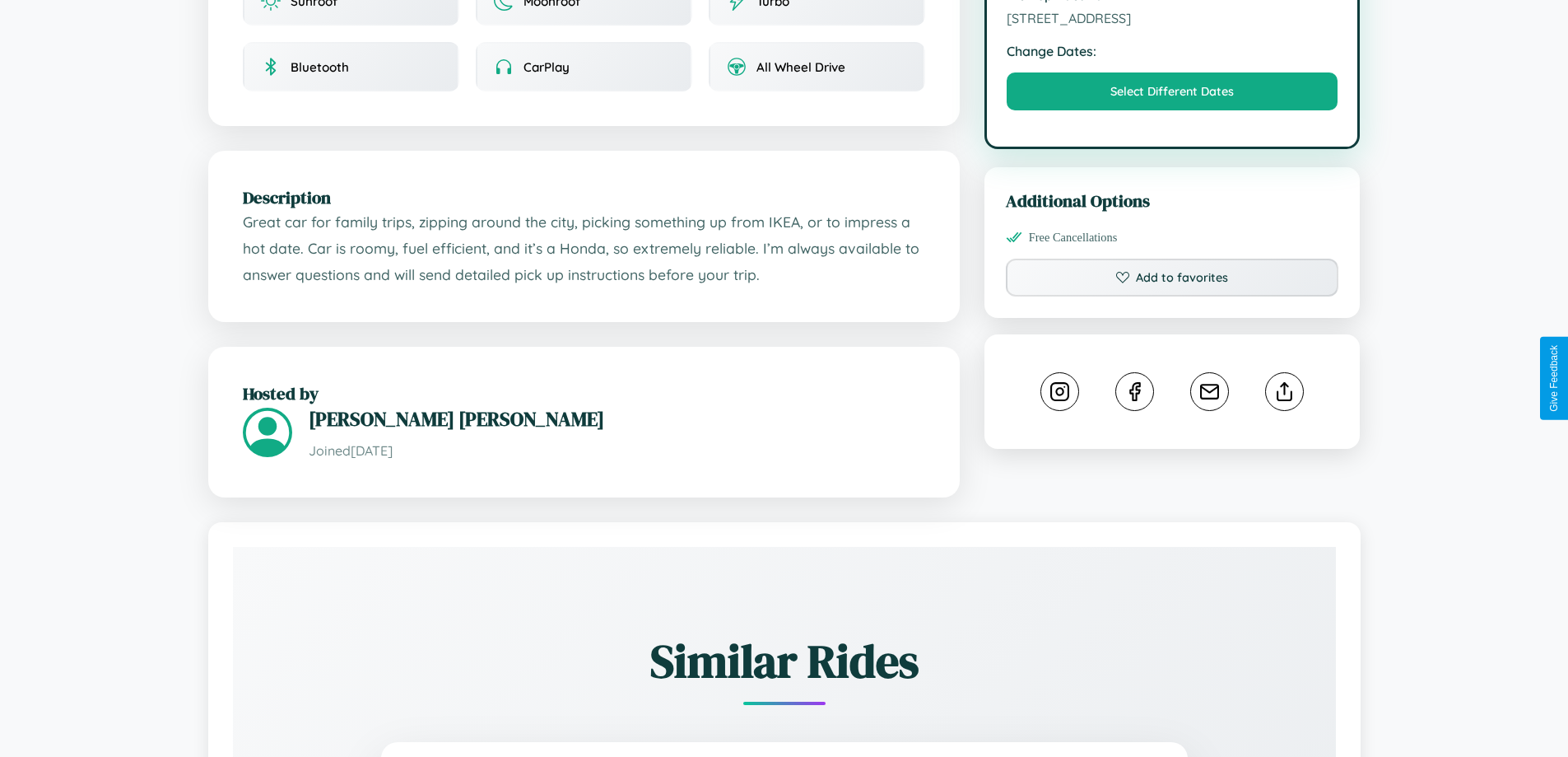
scroll to position [541, 0]
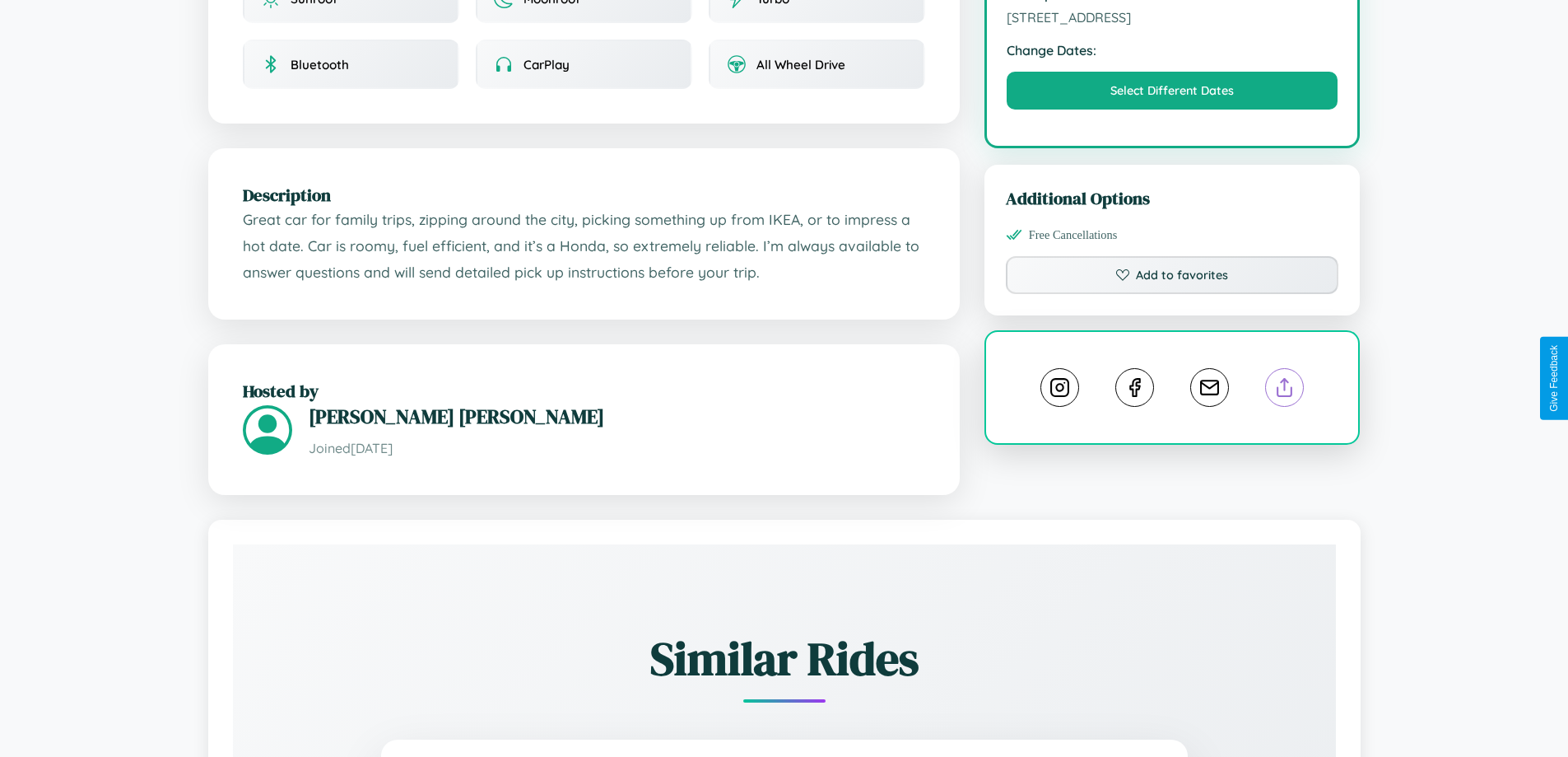
click at [1284, 378] on line at bounding box center [1284, 384] width 0 height 11
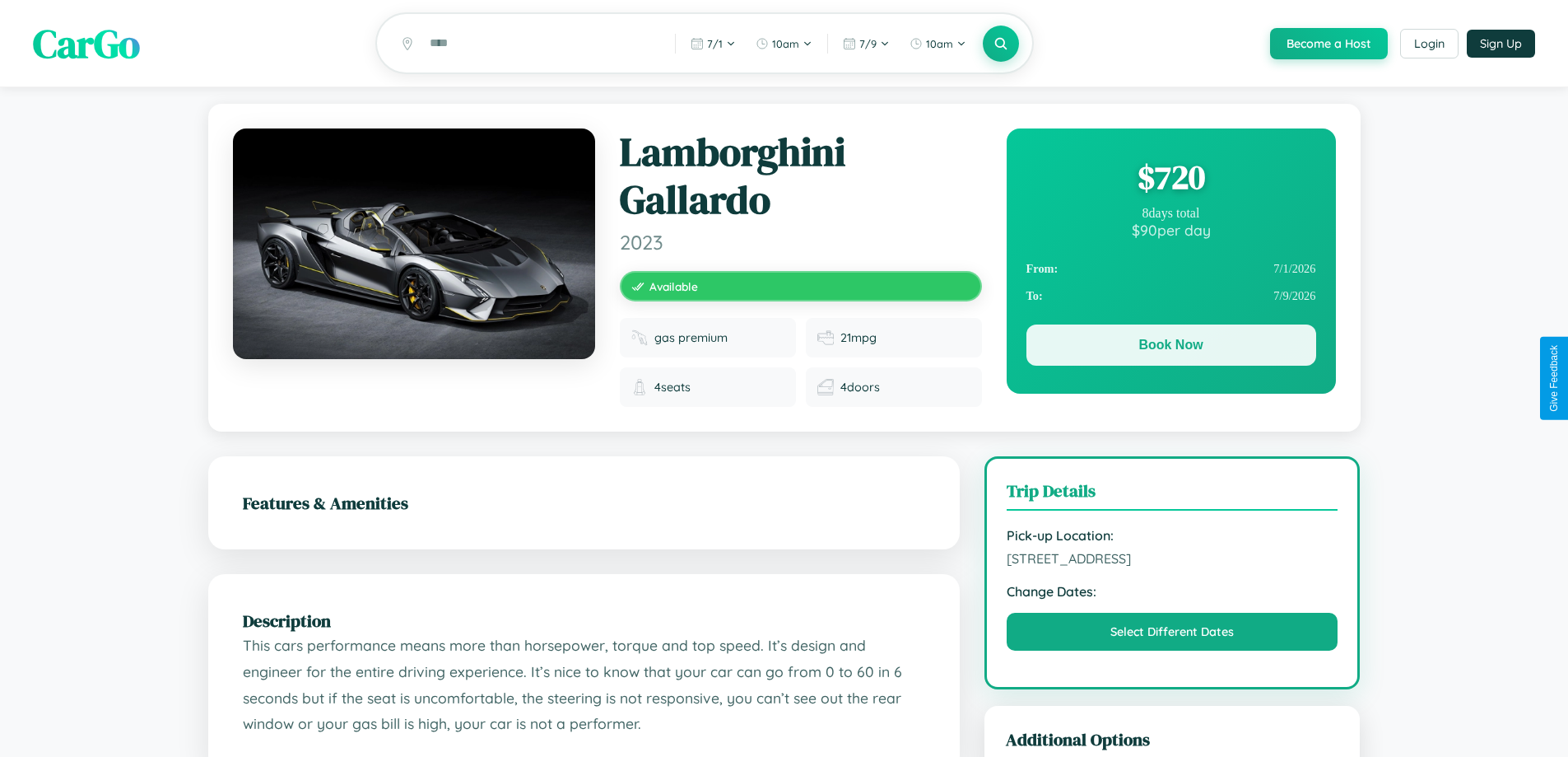
click at [1170, 348] on button "Book Now" at bounding box center [1171, 345] width 289 height 41
